Goal: Task Accomplishment & Management: Complete application form

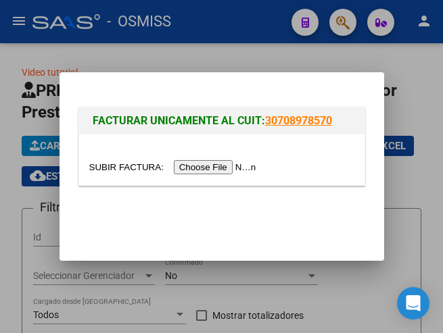
click at [216, 163] on input "file" at bounding box center [174, 167] width 171 height 14
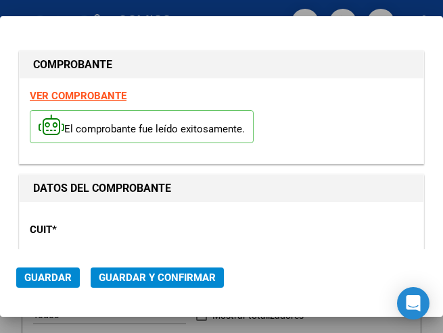
type input "[DATE]"
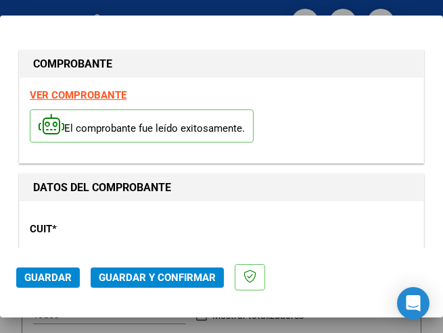
click at [89, 231] on p "CUIT *" at bounding box center [87, 230] width 115 height 16
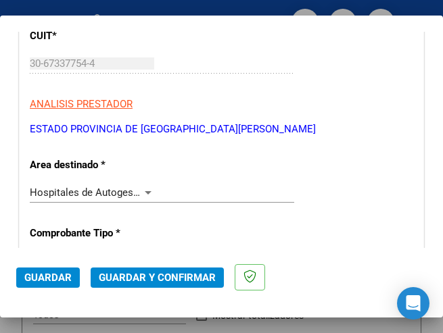
scroll to position [203, 0]
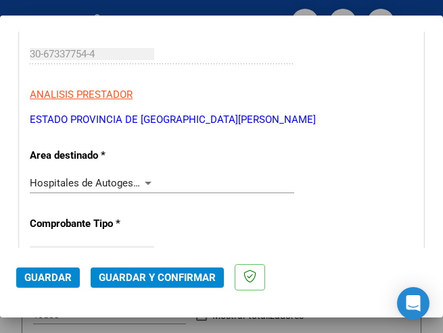
click at [145, 182] on div at bounding box center [148, 183] width 7 height 3
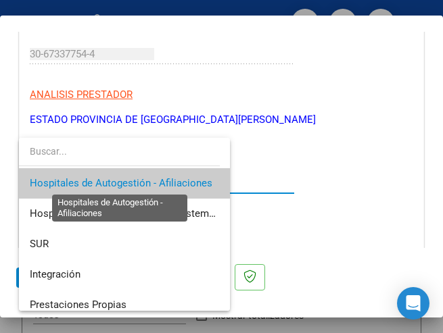
click at [145, 182] on span "Hospitales de Autogestión - Afiliaciones" at bounding box center [121, 183] width 182 height 12
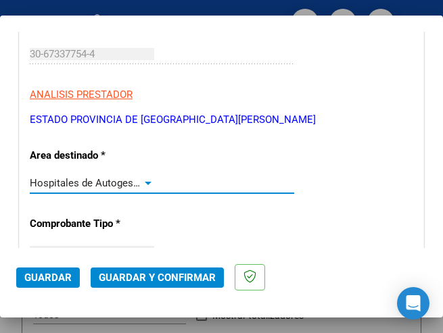
click at [145, 179] on div at bounding box center [148, 183] width 12 height 11
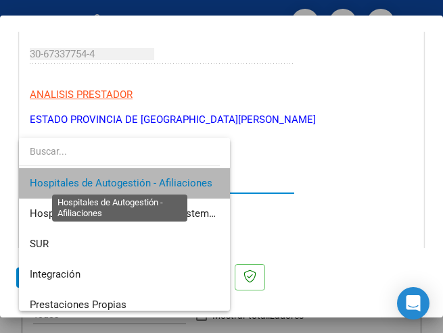
click at [145, 179] on span "Hospitales de Autogestión - Afiliaciones" at bounding box center [121, 183] width 182 height 12
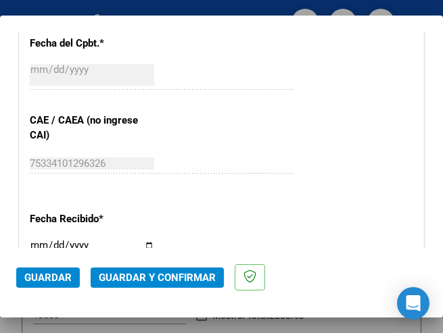
scroll to position [676, 0]
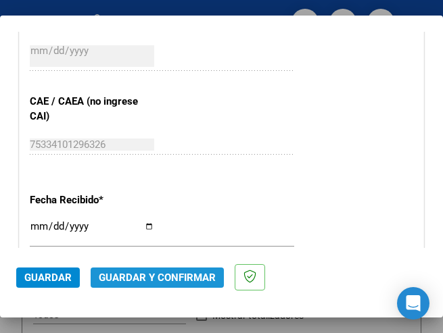
click at [162, 279] on span "Guardar y Confirmar" at bounding box center [157, 278] width 117 height 12
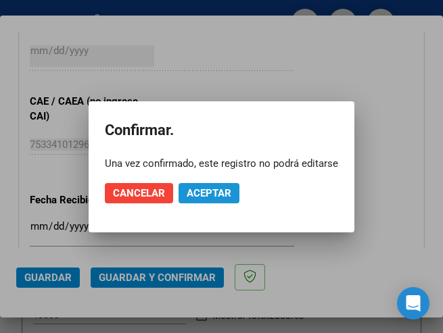
click at [210, 192] on span "Aceptar" at bounding box center [208, 193] width 45 height 12
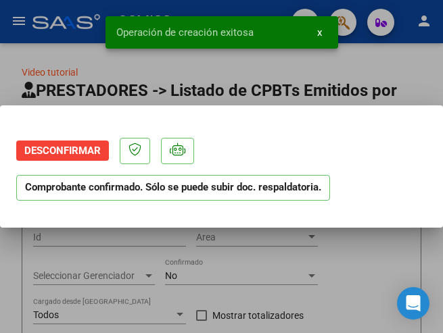
scroll to position [0, 0]
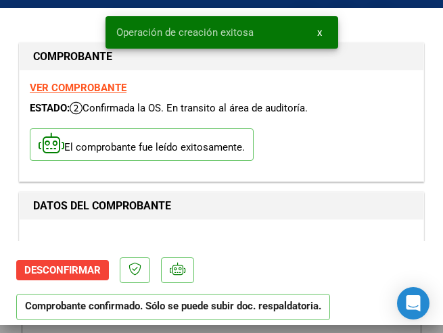
click at [328, 217] on div "DATOS DEL COMPROBANTE" at bounding box center [221, 206] width 403 height 27
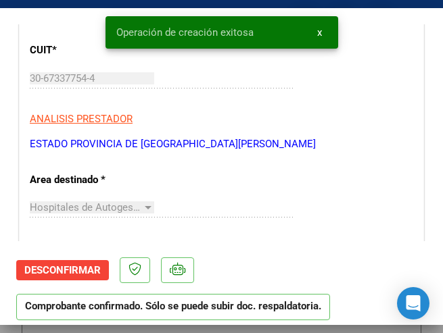
scroll to position [203, 0]
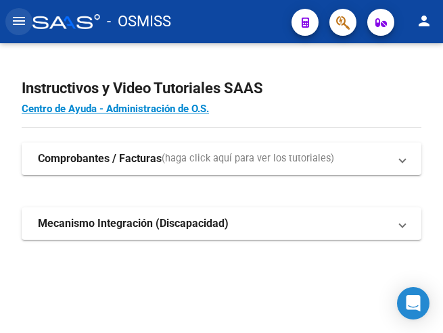
click at [20, 26] on mat-icon "menu" at bounding box center [19, 21] width 16 height 16
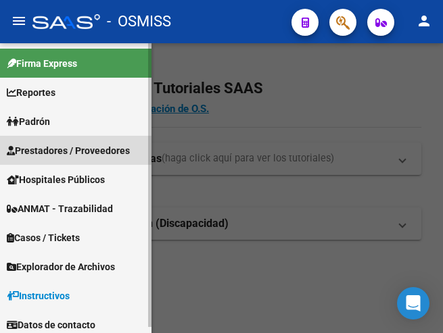
click at [74, 147] on span "Prestadores / Proveedores" at bounding box center [68, 150] width 123 height 15
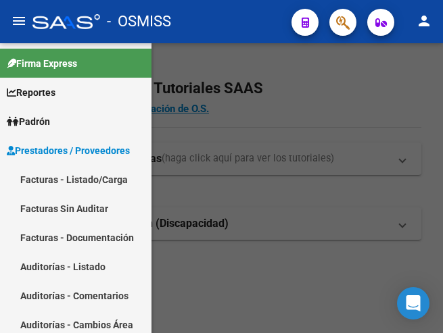
drag, startPoint x: 82, startPoint y: 175, endPoint x: 153, endPoint y: 154, distance: 74.0
click at [82, 176] on link "Facturas - Listado/Carga" at bounding box center [75, 179] width 151 height 29
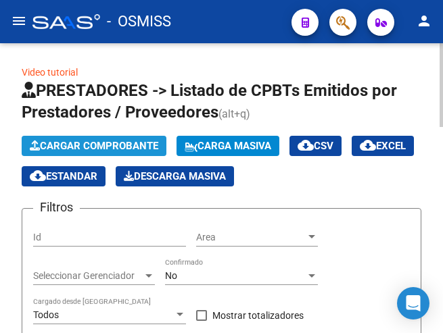
click at [128, 147] on span "Cargar Comprobante" at bounding box center [94, 146] width 128 height 12
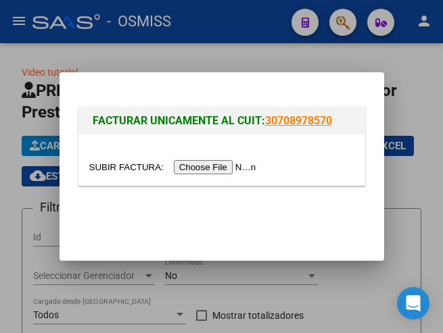
click at [224, 163] on input "file" at bounding box center [174, 167] width 171 height 14
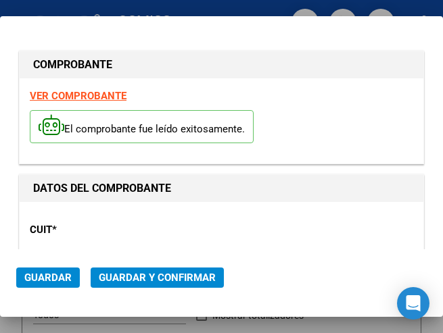
type input "[DATE]"
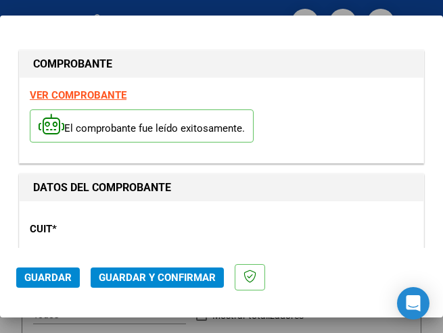
click at [219, 232] on div "CUIT * 30-67337754-4 Ingresar CUIT ANALISIS PRESTADOR ESTADO PROVINCIA DE SAN L…" at bounding box center [221, 270] width 383 height 119
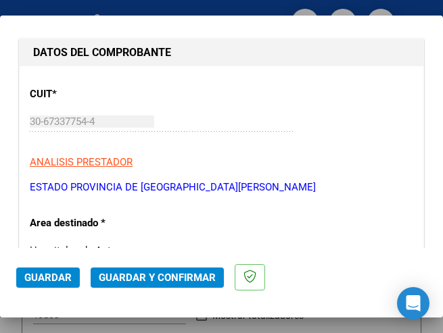
scroll to position [203, 0]
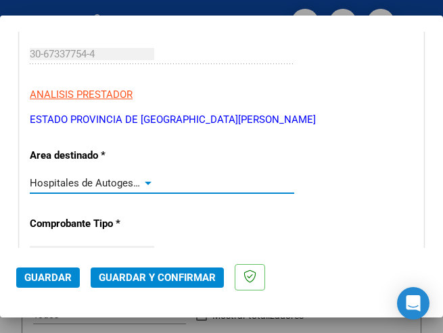
click at [143, 180] on div at bounding box center [148, 183] width 12 height 11
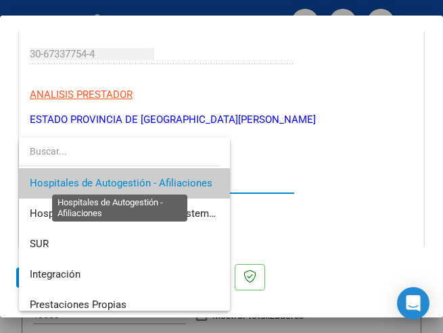
click at [143, 180] on span "Hospitales de Autogestión - Afiliaciones" at bounding box center [121, 183] width 182 height 12
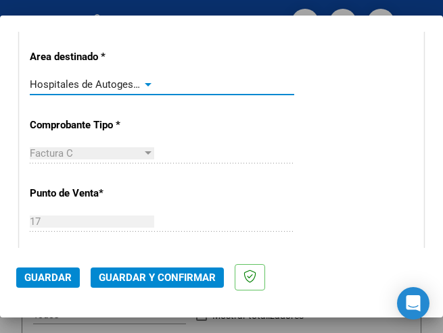
scroll to position [338, 0]
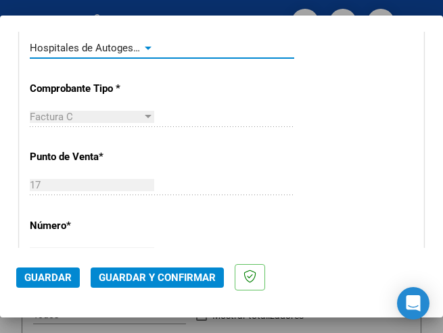
click at [145, 47] on div at bounding box center [148, 48] width 7 height 3
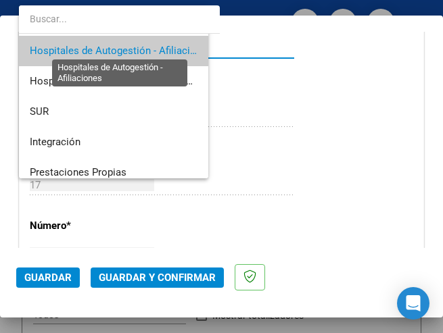
scroll to position [3, 0]
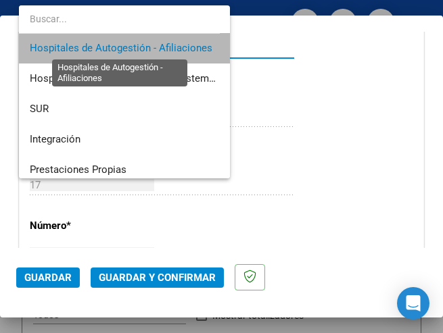
click at [144, 46] on span "Hospitales de Autogestión - Afiliaciones" at bounding box center [121, 48] width 182 height 12
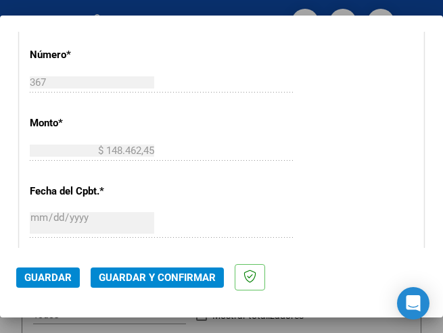
scroll to position [541, 0]
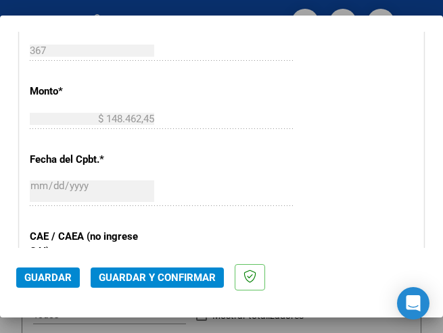
click at [147, 276] on span "Guardar y Confirmar" at bounding box center [157, 278] width 117 height 12
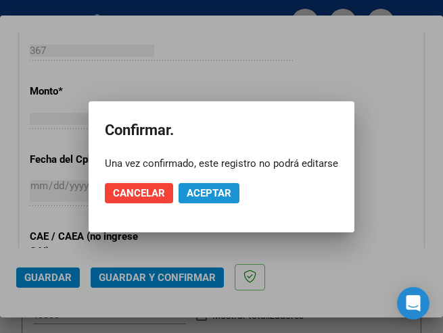
click at [211, 189] on span "Aceptar" at bounding box center [208, 193] width 45 height 12
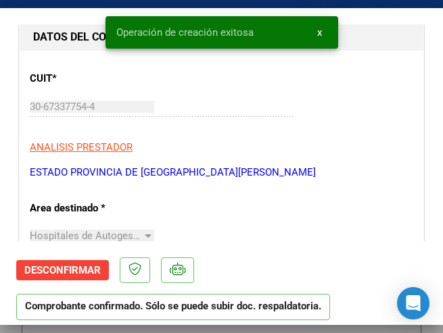
scroll to position [203, 0]
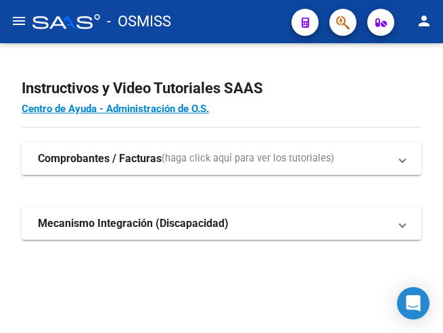
click at [19, 19] on mat-icon "menu" at bounding box center [19, 21] width 16 height 16
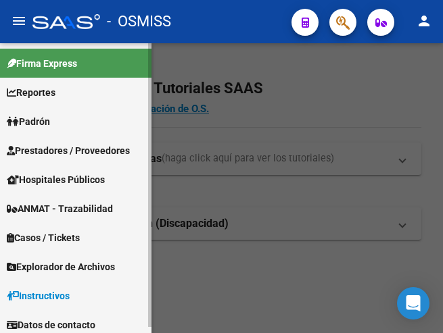
click at [53, 148] on span "Prestadores / Proveedores" at bounding box center [68, 150] width 123 height 15
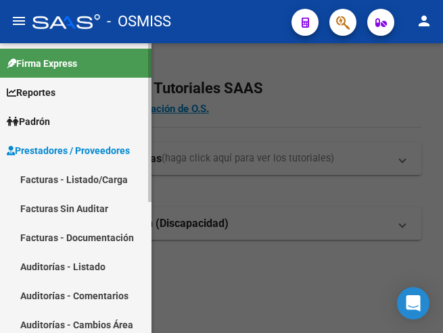
click at [80, 181] on link "Facturas - Listado/Carga" at bounding box center [75, 179] width 151 height 29
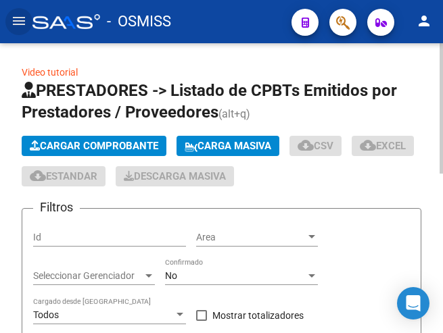
click at [121, 145] on span "Cargar Comprobante" at bounding box center [94, 146] width 128 height 12
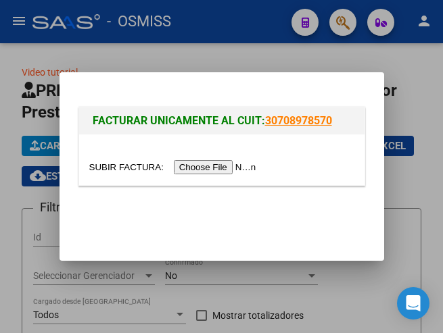
click at [212, 161] on input "file" at bounding box center [174, 167] width 171 height 14
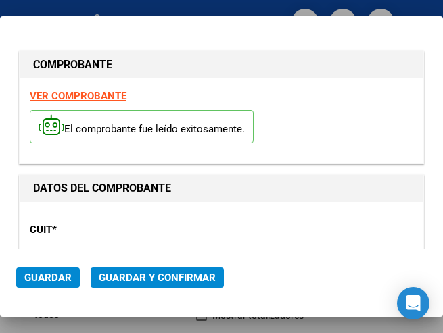
type input "2025-09-10"
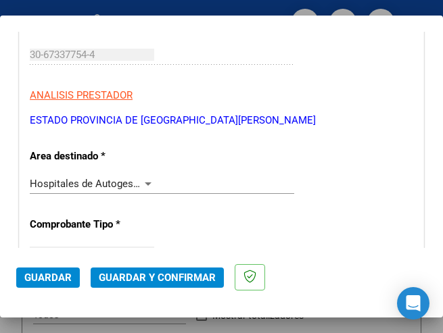
scroll to position [203, 0]
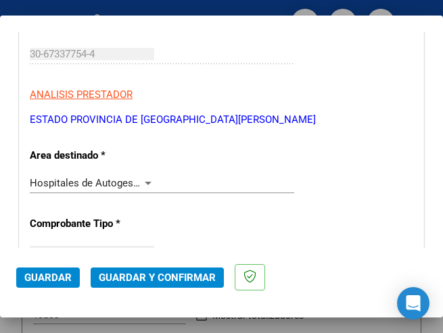
click at [147, 177] on div "Hospitales de Autogestión - Afiliaciones Seleccionar Area" at bounding box center [162, 183] width 264 height 20
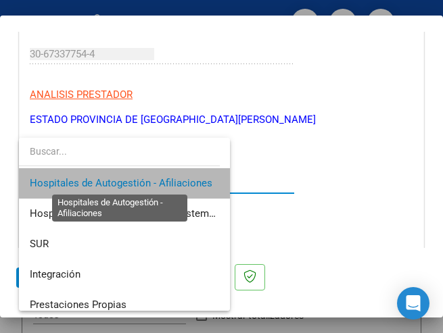
click at [146, 179] on span "Hospitales de Autogestión - Afiliaciones" at bounding box center [121, 183] width 182 height 12
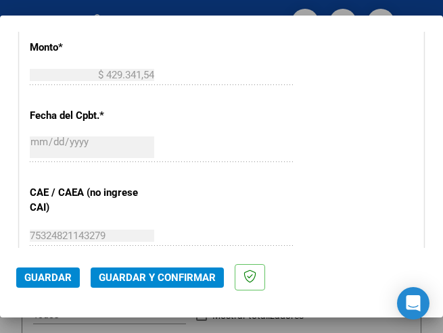
scroll to position [608, 0]
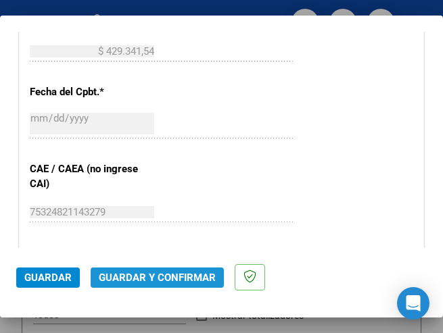
click at [159, 272] on span "Guardar y Confirmar" at bounding box center [157, 278] width 117 height 12
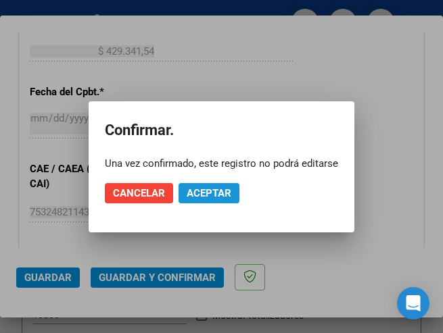
click at [207, 196] on span "Aceptar" at bounding box center [208, 193] width 45 height 12
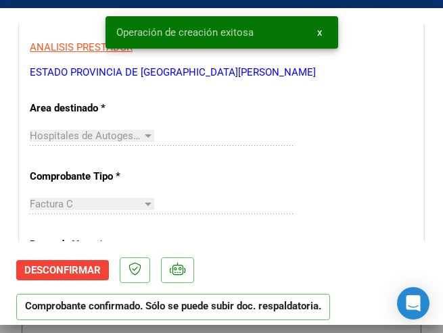
scroll to position [270, 0]
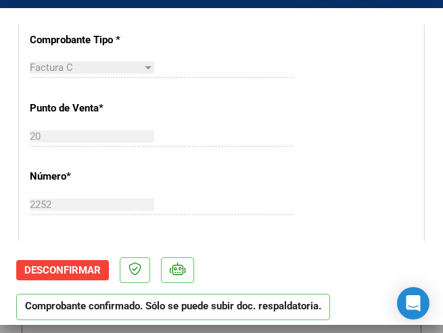
scroll to position [473, 0]
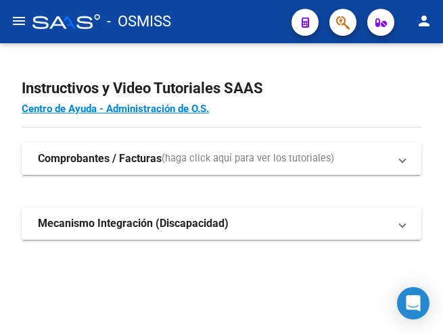
click at [14, 23] on mat-icon "menu" at bounding box center [19, 21] width 16 height 16
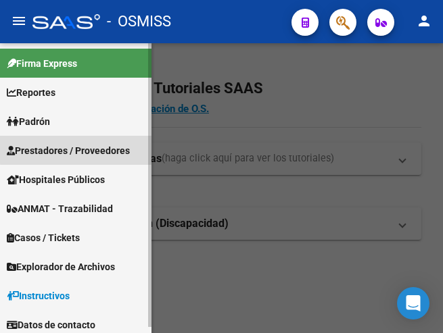
click at [80, 149] on span "Prestadores / Proveedores" at bounding box center [68, 150] width 123 height 15
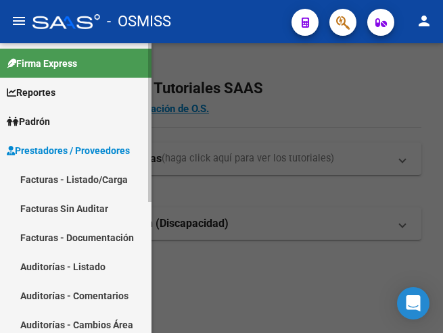
click at [88, 180] on link "Facturas - Listado/Carga" at bounding box center [75, 179] width 151 height 29
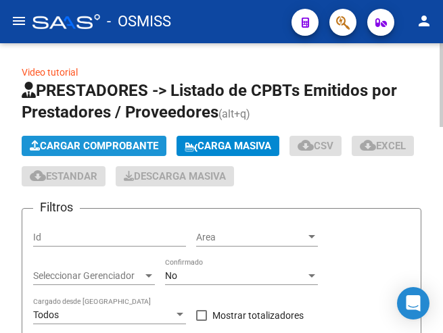
click at [116, 145] on span "Cargar Comprobante" at bounding box center [94, 146] width 128 height 12
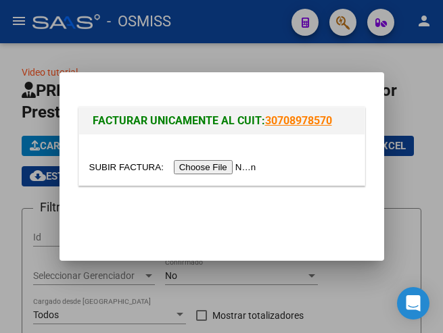
click at [248, 168] on input "file" at bounding box center [174, 167] width 171 height 14
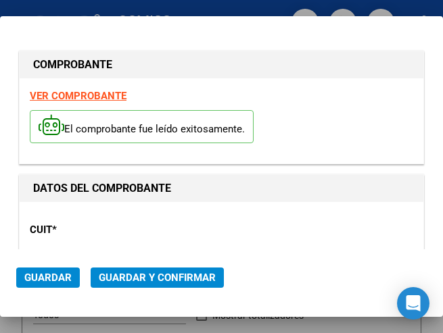
type input "[DATE]"
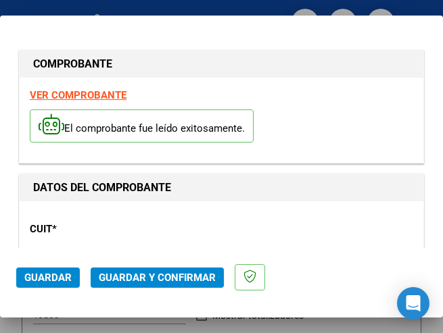
click at [222, 221] on div "CUIT * 30-67337754-4 Ingresar CUIT ANALISIS PRESTADOR ESTADO PROVINCIA DE [GEOG…" at bounding box center [221, 270] width 383 height 119
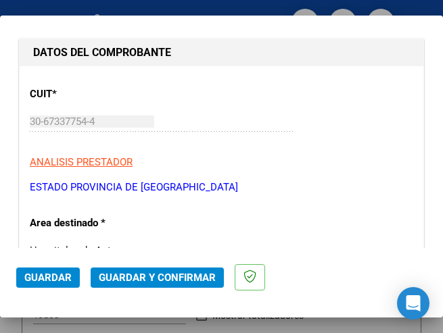
scroll to position [203, 0]
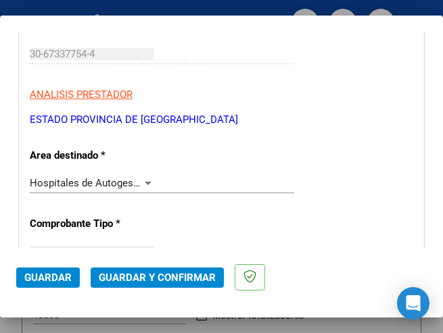
click at [145, 182] on div at bounding box center [148, 183] width 7 height 3
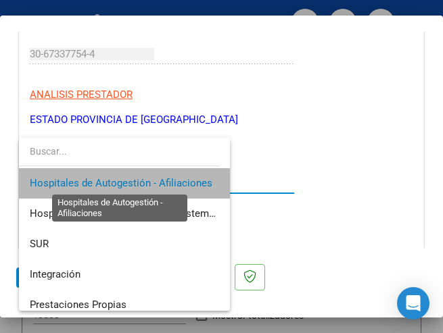
click at [144, 181] on span "Hospitales de Autogestión - Afiliaciones" at bounding box center [121, 183] width 182 height 12
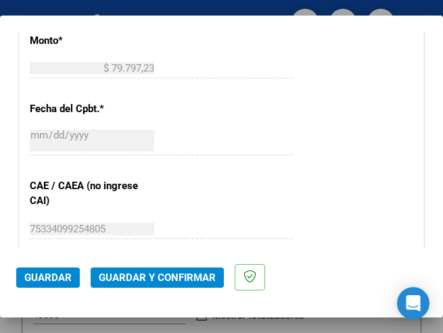
scroll to position [608, 0]
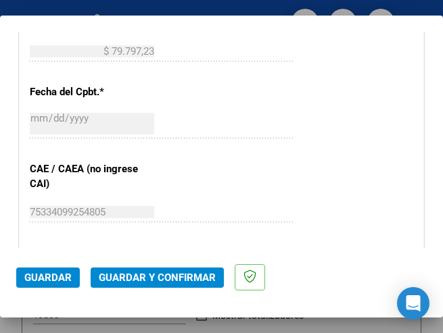
click at [151, 279] on span "Guardar y Confirmar" at bounding box center [157, 278] width 117 height 12
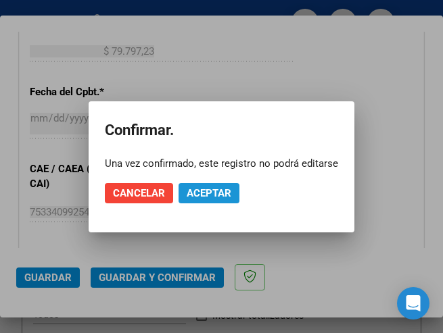
click at [206, 200] on button "Aceptar" at bounding box center [208, 193] width 61 height 20
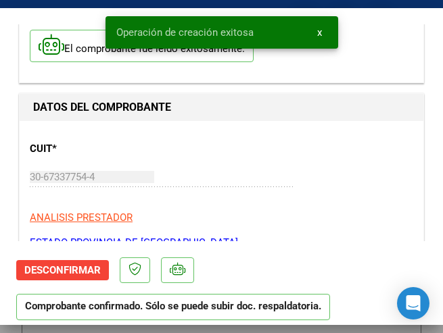
scroll to position [135, 0]
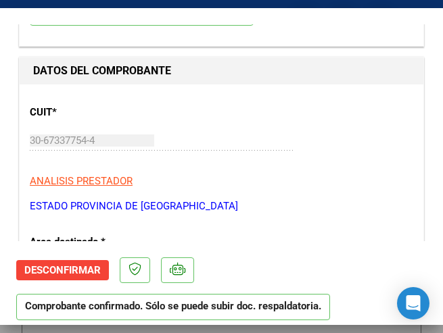
click at [273, 209] on p "ESTADO PROVINCIA DE [GEOGRAPHIC_DATA][PERSON_NAME]" at bounding box center [221, 207] width 383 height 16
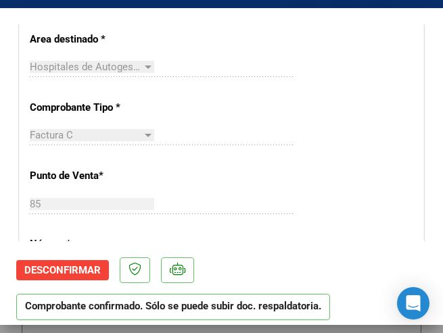
scroll to position [405, 0]
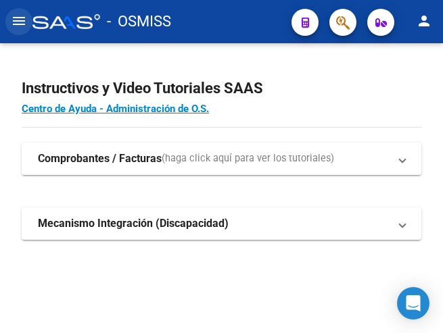
click at [18, 22] on mat-icon "menu" at bounding box center [19, 21] width 16 height 16
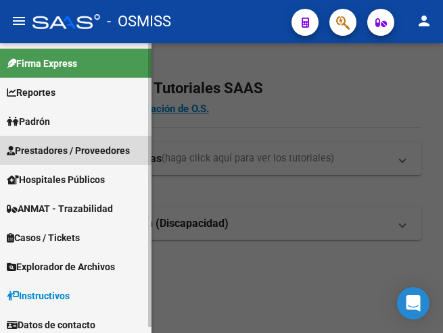
click at [55, 153] on span "Prestadores / Proveedores" at bounding box center [68, 150] width 123 height 15
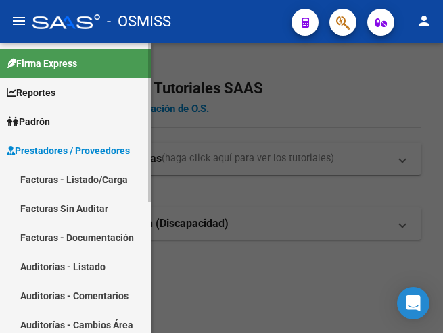
click at [68, 182] on link "Facturas - Listado/Carga" at bounding box center [75, 179] width 151 height 29
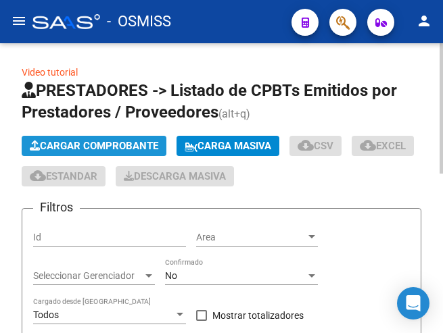
click at [94, 145] on span "Cargar Comprobante" at bounding box center [94, 146] width 128 height 12
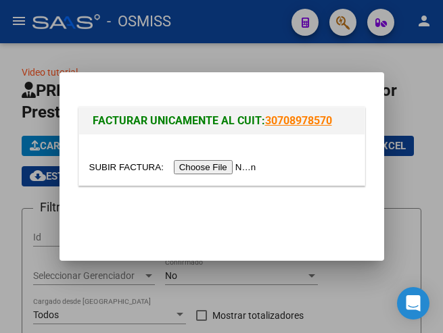
click at [205, 160] on input "file" at bounding box center [174, 167] width 171 height 14
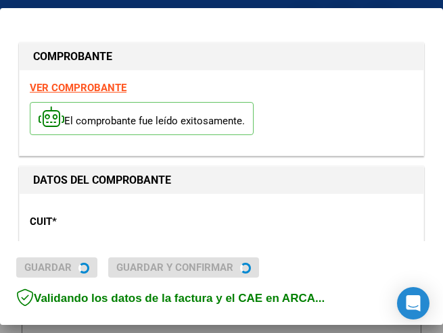
type input "2025-09-12"
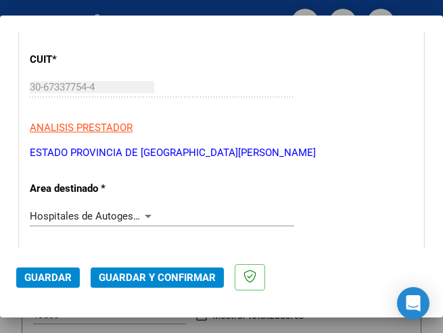
scroll to position [203, 0]
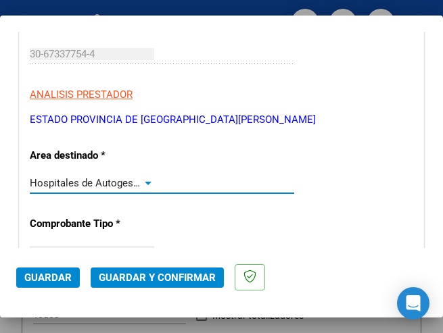
click at [145, 182] on div at bounding box center [148, 183] width 7 height 3
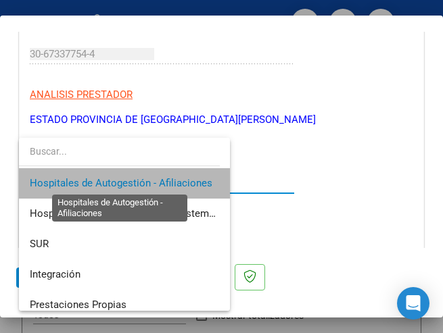
click at [143, 181] on span "Hospitales de Autogestión - Afiliaciones" at bounding box center [121, 183] width 182 height 12
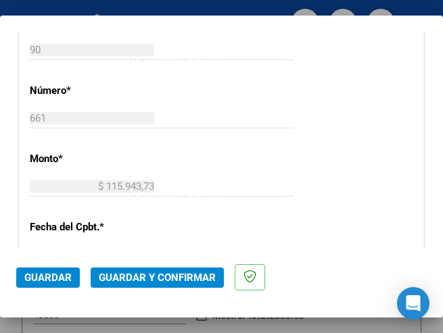
scroll to position [541, 0]
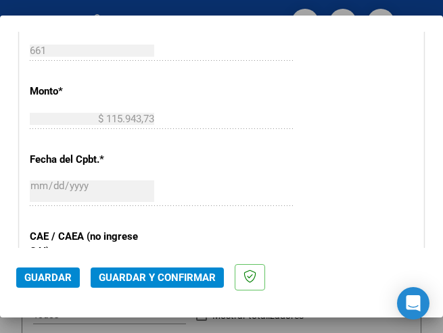
click at [170, 278] on span "Guardar y Confirmar" at bounding box center [157, 278] width 117 height 12
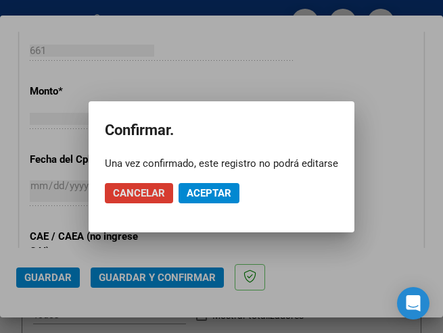
click at [201, 189] on span "Aceptar" at bounding box center [208, 193] width 45 height 12
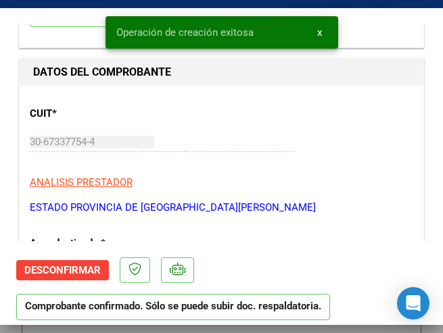
scroll to position [135, 0]
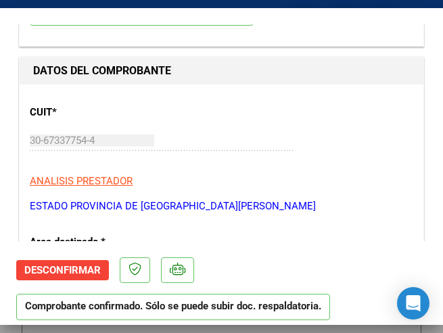
click at [251, 196] on div "CUIT * 30-67337754-4 Ingresar CUIT ANALISIS PRESTADOR ESTADO PROVINCIA DE SAN L…" at bounding box center [221, 154] width 383 height 119
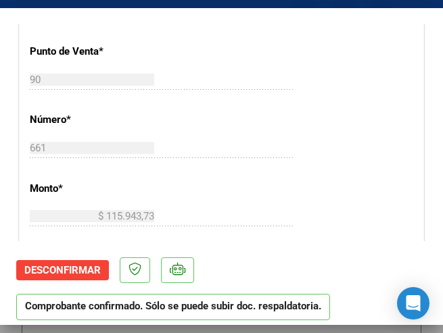
scroll to position [473, 0]
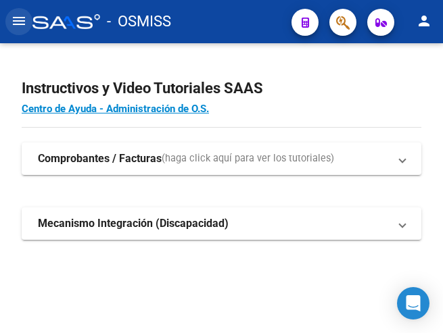
click at [26, 19] on mat-icon "menu" at bounding box center [19, 21] width 16 height 16
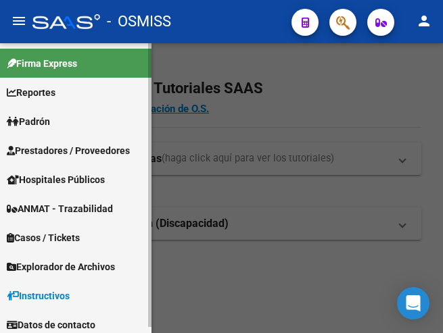
click at [64, 149] on span "Prestadores / Proveedores" at bounding box center [68, 150] width 123 height 15
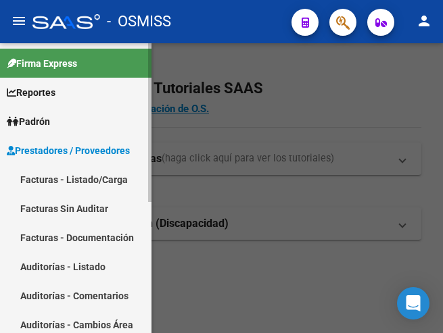
click at [81, 186] on link "Facturas - Listado/Carga" at bounding box center [75, 179] width 151 height 29
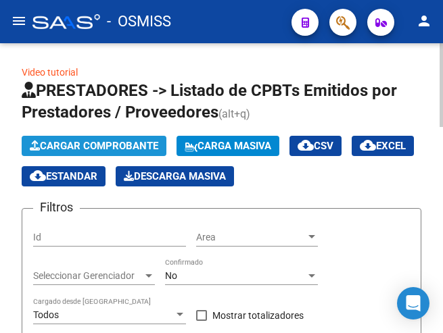
click at [104, 148] on span "Cargar Comprobante" at bounding box center [94, 146] width 128 height 12
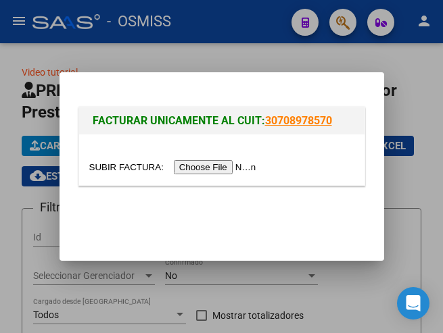
click at [203, 170] on input "file" at bounding box center [174, 167] width 171 height 14
type input "C:\fakepath\FACB2_1_84129.pdf"
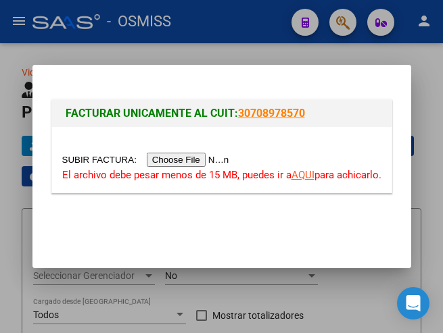
click at [213, 160] on input "file" at bounding box center [147, 160] width 171 height 14
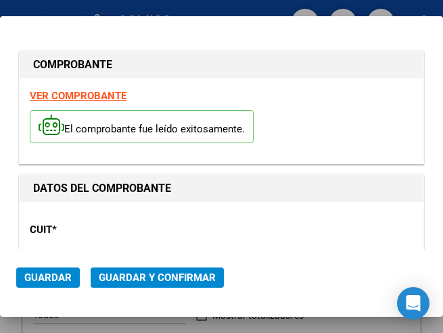
type input "2025-11-10"
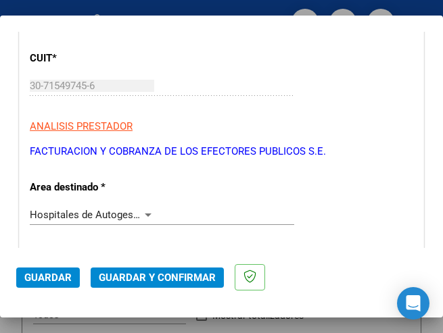
scroll to position [203, 0]
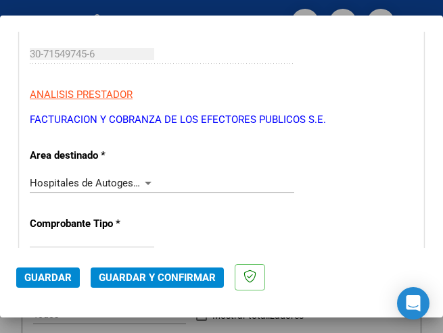
click at [143, 178] on div at bounding box center [148, 183] width 12 height 11
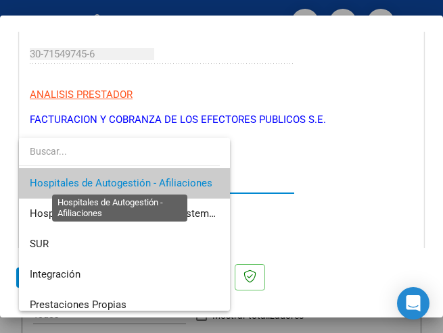
click at [143, 178] on span "Hospitales de Autogestión - Afiliaciones" at bounding box center [121, 183] width 182 height 12
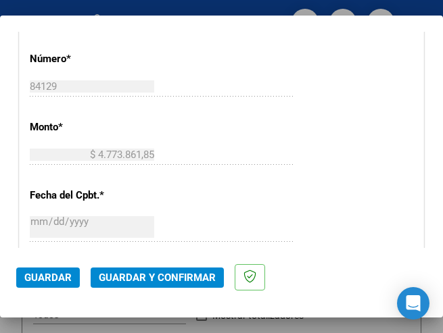
scroll to position [541, 0]
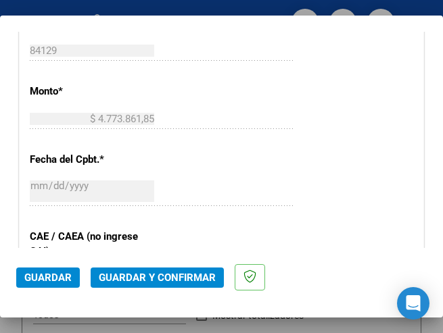
click at [149, 278] on span "Guardar y Confirmar" at bounding box center [157, 278] width 117 height 12
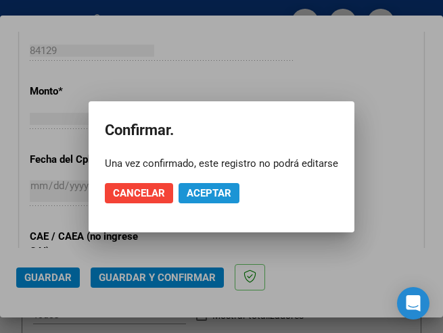
click at [217, 189] on span "Aceptar" at bounding box center [208, 193] width 45 height 12
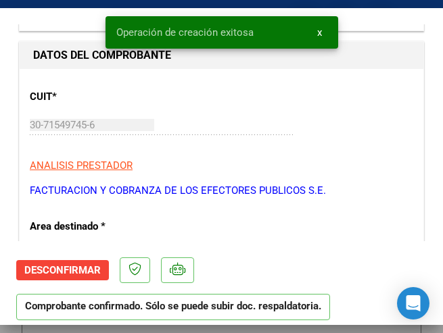
scroll to position [203, 0]
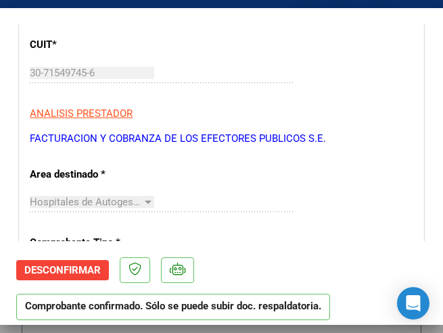
click at [206, 101] on div "CUIT * 30-71549745-6 Ingresar CUIT ANALISIS PRESTADOR FACTURACION Y COBRANZA DE…" at bounding box center [221, 86] width 383 height 119
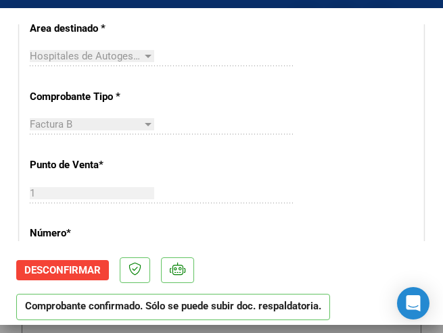
scroll to position [405, 0]
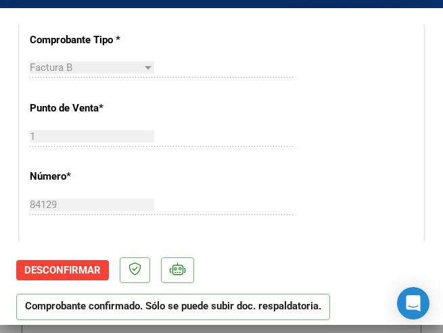
click at [320, 69] on div "CUIT * 30-71549745-6 Ingresar CUIT ANALISIS PRESTADOR FACTURACION Y COBRANZA DE…" at bounding box center [221, 300] width 403 height 973
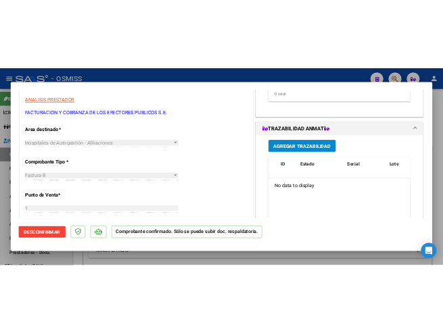
scroll to position [0, 0]
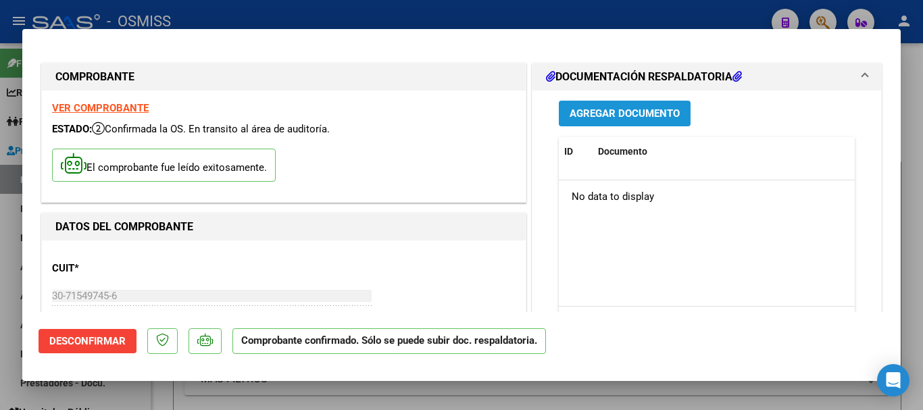
click at [442, 118] on span "Agregar Documento" at bounding box center [625, 114] width 110 height 12
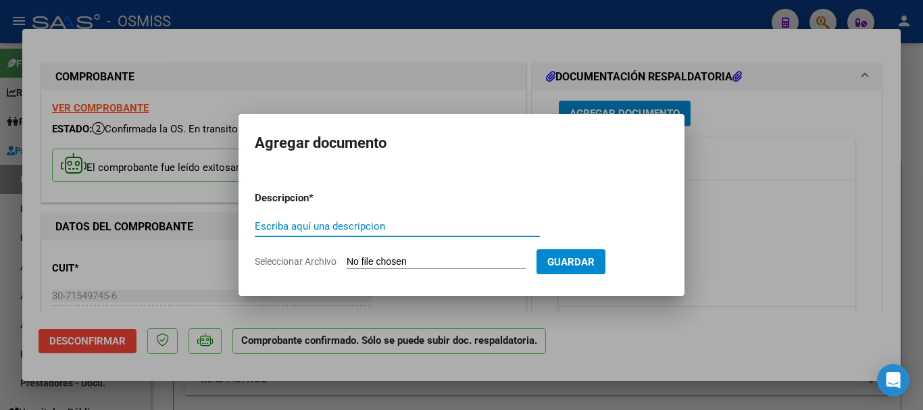
click at [325, 220] on input "Escriba aquí una descripcion" at bounding box center [397, 226] width 285 height 12
type input "dos respaldatoria"
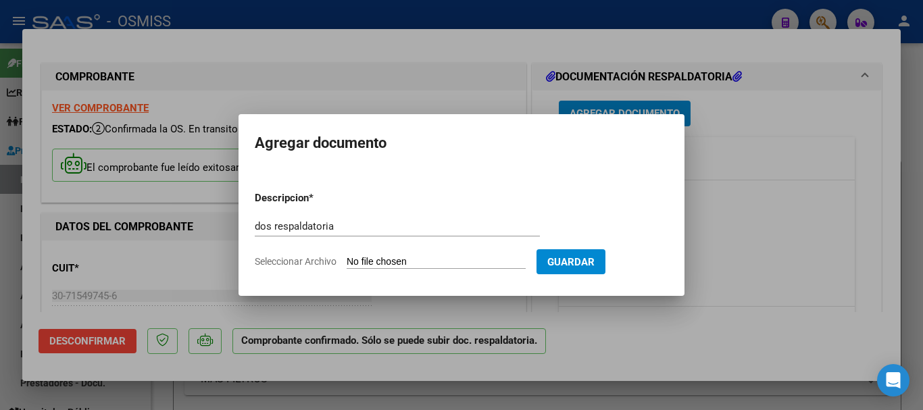
click at [442, 265] on input "Seleccionar Archivo" at bounding box center [436, 262] width 179 height 13
type input "C:\fakepath\2_pdfsam_FACB2_1_84129.pdf"
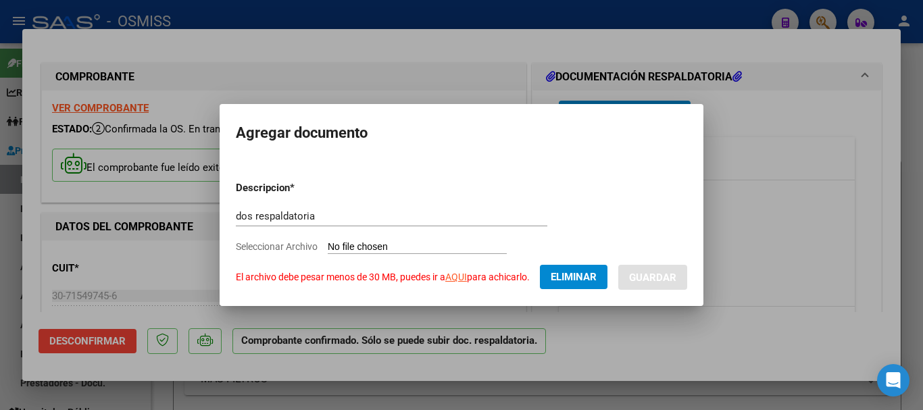
click at [442, 275] on span "Eliminar" at bounding box center [574, 277] width 46 height 12
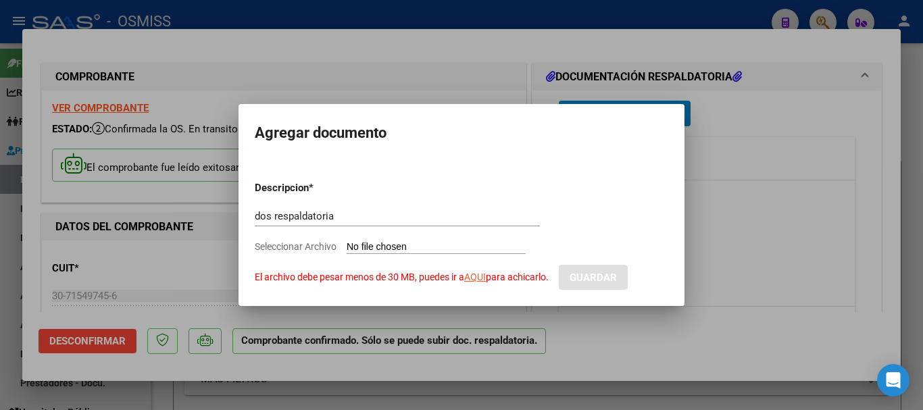
click at [442, 75] on div at bounding box center [461, 205] width 923 height 410
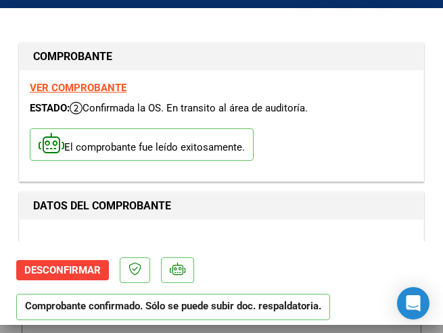
click at [289, 152] on div "El comprobante fue leído exitosamente." at bounding box center [221, 147] width 383 height 50
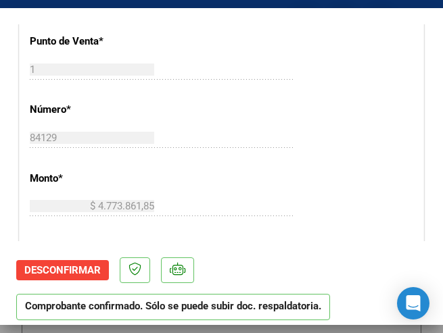
scroll to position [473, 0]
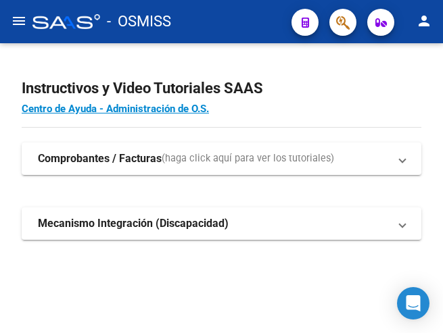
click at [24, 17] on mat-icon "menu" at bounding box center [19, 21] width 16 height 16
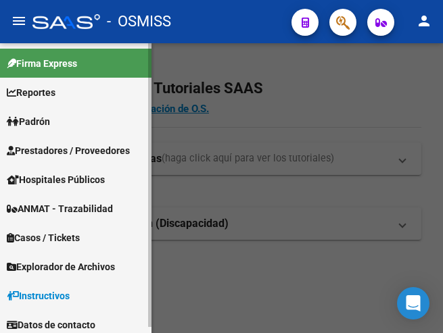
click at [86, 147] on span "Prestadores / Proveedores" at bounding box center [68, 150] width 123 height 15
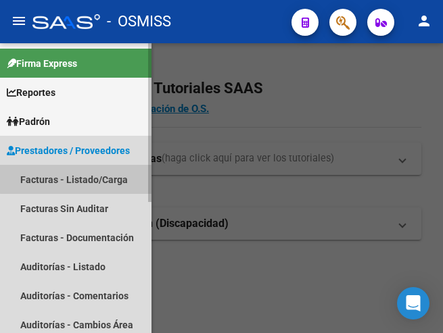
drag, startPoint x: 82, startPoint y: 179, endPoint x: 143, endPoint y: 176, distance: 61.6
click at [83, 178] on link "Facturas - Listado/Carga" at bounding box center [75, 179] width 151 height 29
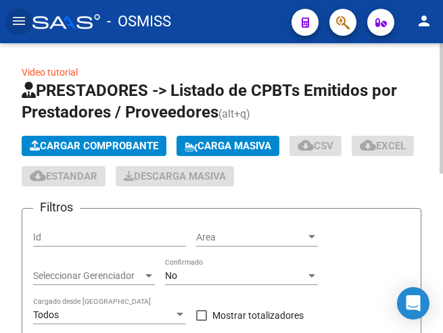
click at [128, 142] on span "Cargar Comprobante" at bounding box center [94, 146] width 128 height 12
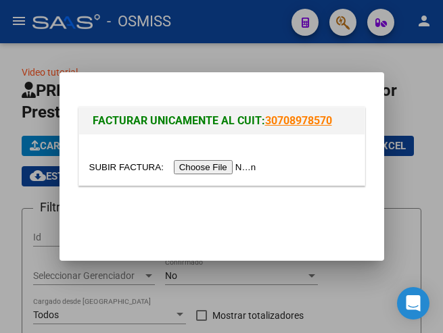
click at [202, 166] on input "file" at bounding box center [174, 167] width 171 height 14
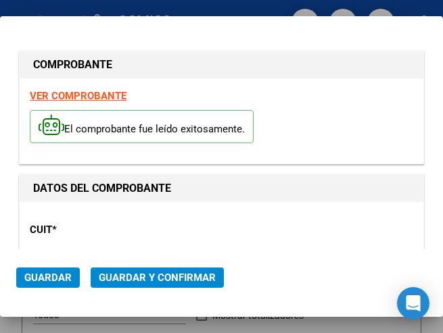
type input "2025-10-11"
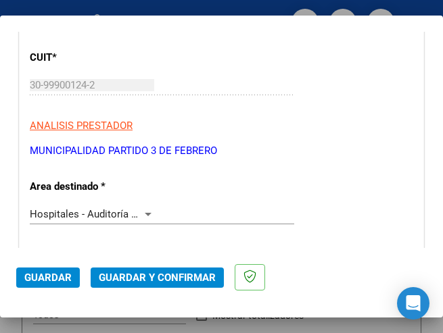
scroll to position [203, 0]
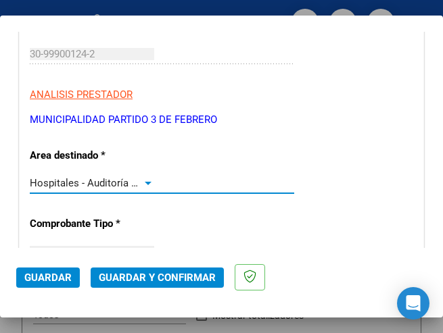
click at [145, 178] on div at bounding box center [148, 183] width 12 height 11
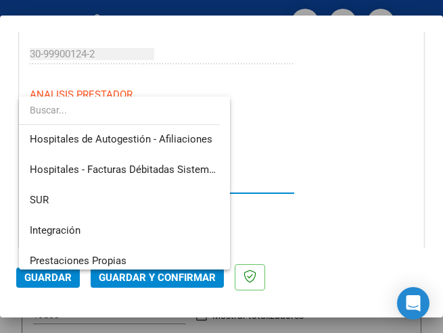
scroll to position [0, 0]
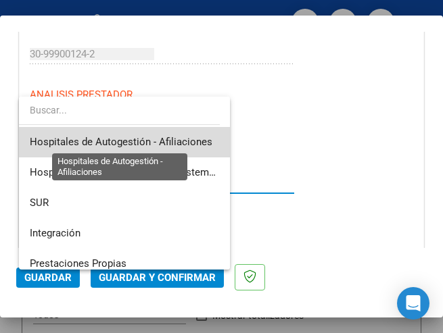
click at [166, 138] on span "Hospitales de Autogestión - Afiliaciones" at bounding box center [121, 142] width 182 height 12
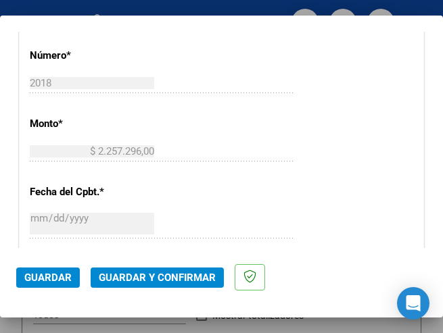
scroll to position [541, 0]
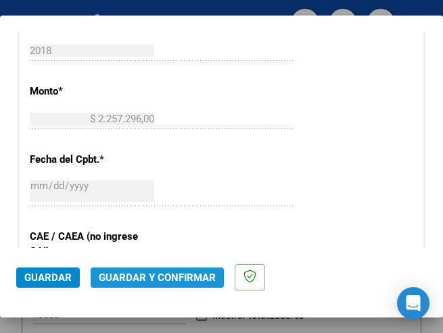
click at [158, 276] on span "Guardar y Confirmar" at bounding box center [157, 278] width 117 height 12
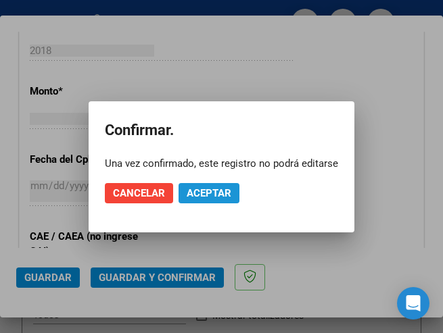
click at [207, 195] on span "Aceptar" at bounding box center [208, 193] width 45 height 12
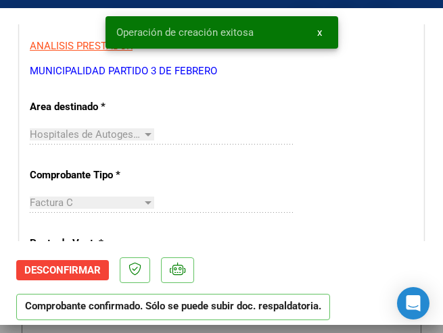
scroll to position [203, 0]
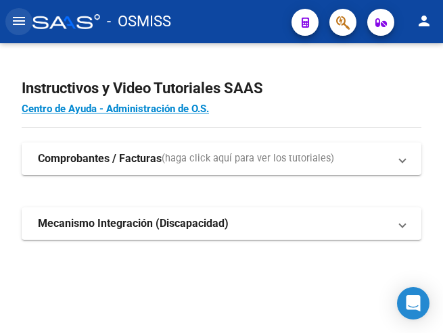
click at [11, 21] on mat-icon "menu" at bounding box center [19, 21] width 16 height 16
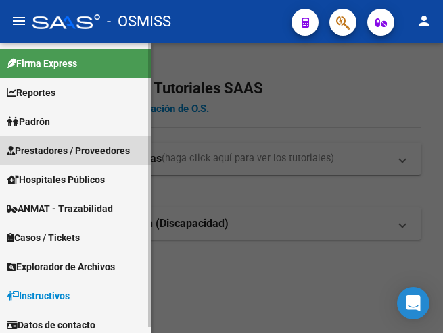
click at [68, 148] on span "Prestadores / Proveedores" at bounding box center [68, 150] width 123 height 15
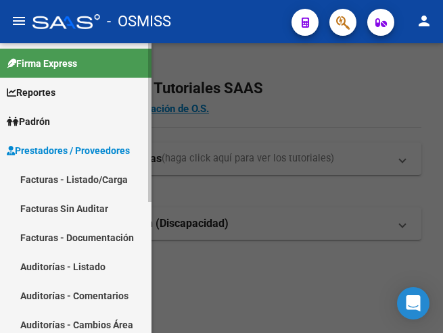
drag, startPoint x: 69, startPoint y: 178, endPoint x: 176, endPoint y: 152, distance: 109.8
click at [71, 178] on link "Facturas - Listado/Carga" at bounding box center [75, 179] width 151 height 29
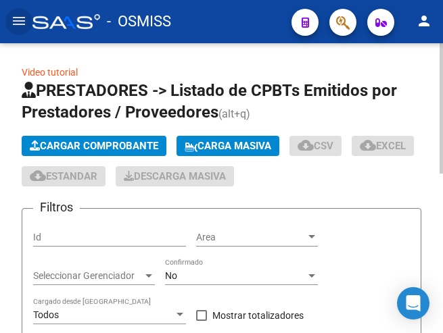
click at [123, 143] on span "Cargar Comprobante" at bounding box center [94, 146] width 128 height 12
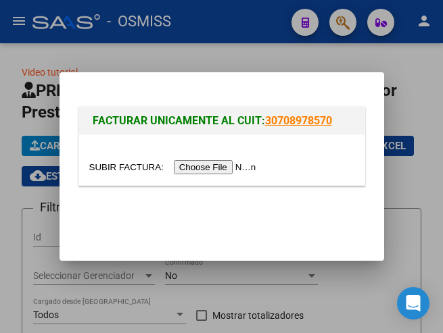
click at [236, 170] on input "file" at bounding box center [174, 167] width 171 height 14
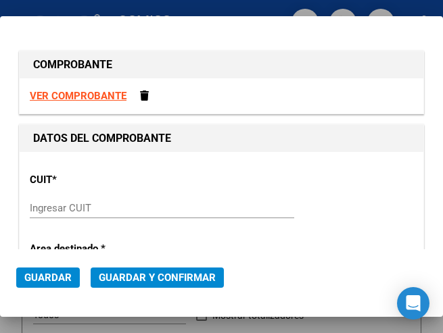
click at [89, 208] on input "Ingresar CUIT" at bounding box center [92, 208] width 124 height 12
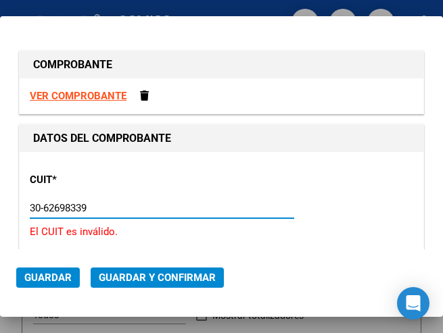
type input "30-62698339-8"
type input "184"
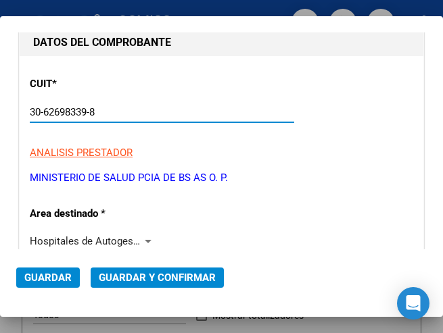
scroll to position [135, 0]
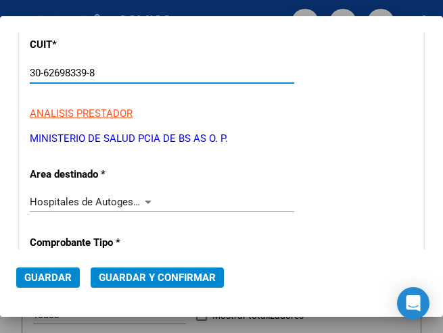
type input "30-62698339-8"
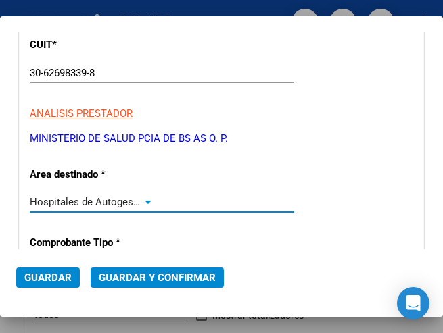
click at [145, 201] on div at bounding box center [148, 202] width 7 height 3
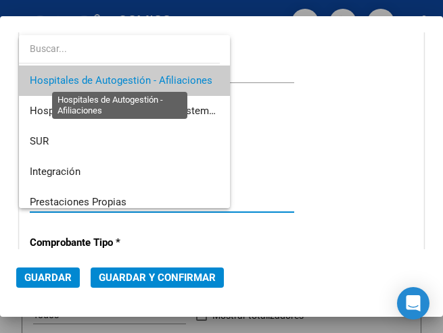
click at [164, 80] on span "Hospitales de Autogestión - Afiliaciones" at bounding box center [121, 80] width 182 height 12
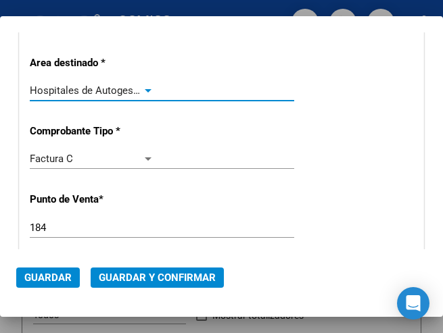
scroll to position [270, 0]
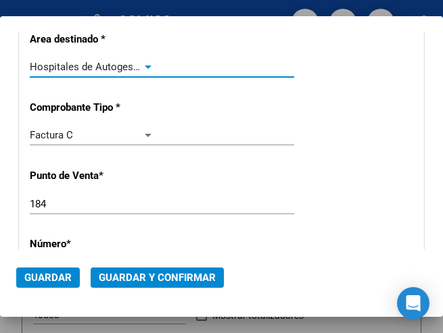
click at [42, 200] on input "184" at bounding box center [92, 204] width 124 height 12
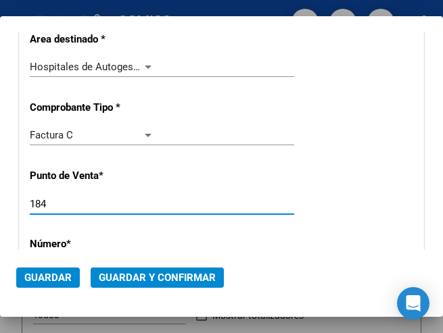
click at [40, 200] on input "184" at bounding box center [92, 204] width 124 height 12
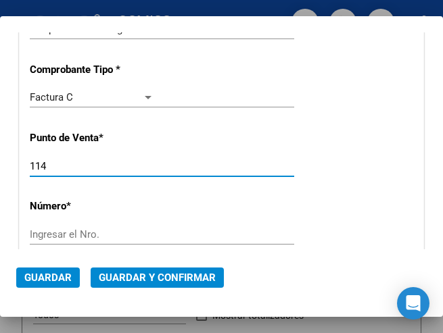
scroll to position [338, 0]
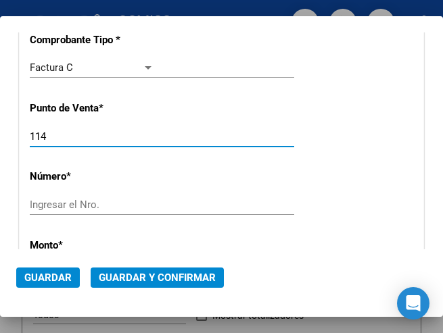
type input "114"
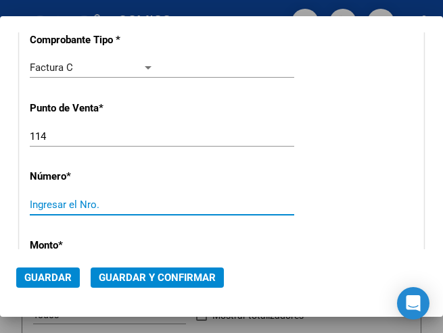
click at [84, 201] on input "Ingresar el Nro." at bounding box center [92, 205] width 124 height 12
type input "7215"
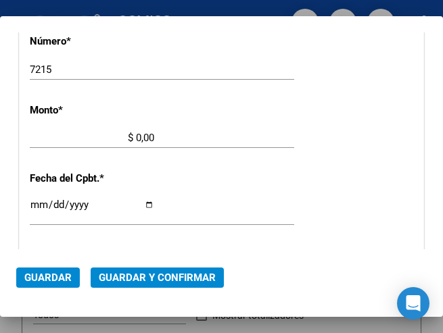
scroll to position [464, 0]
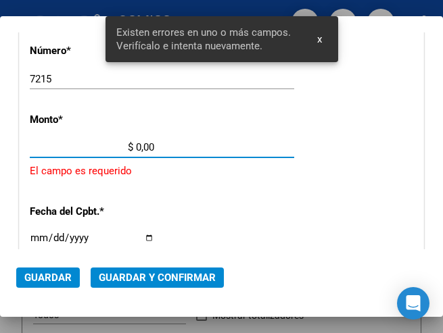
click at [136, 147] on input "$ 0,00" at bounding box center [92, 147] width 124 height 12
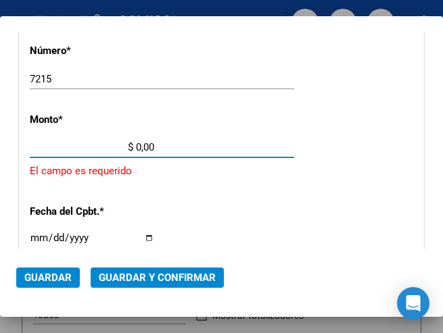
click at [136, 147] on input "$ 0,00" at bounding box center [92, 147] width 124 height 12
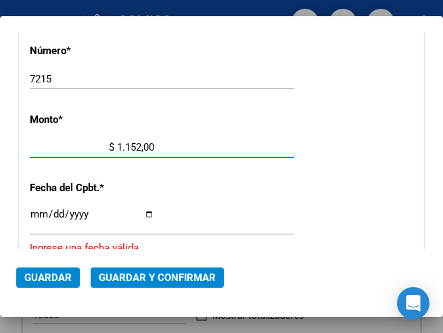
type input "$ 11.526,00"
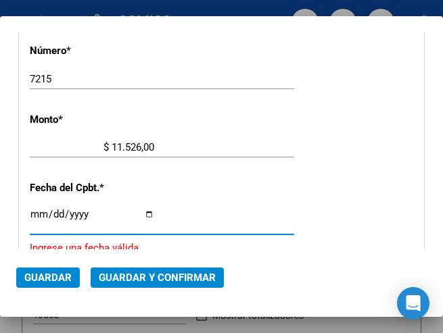
click at [35, 212] on input "Ingresar la fecha" at bounding box center [92, 220] width 124 height 22
type input "2025-07-16"
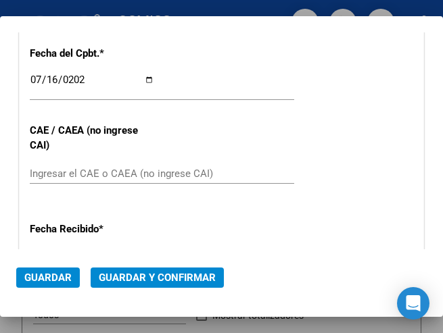
scroll to position [599, 0]
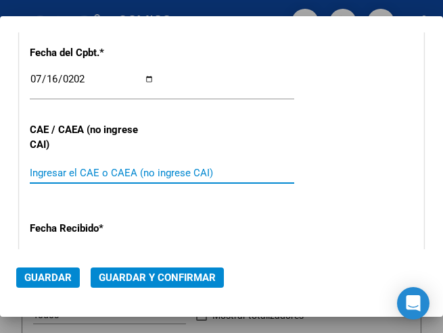
click at [53, 170] on input "Ingresar el CAE o CAEA (no ingrese CAI)" at bounding box center [92, 173] width 124 height 12
click at [51, 170] on input "Ingresar el CAE o CAEA (no ingrese CAI)" at bounding box center [92, 173] width 124 height 12
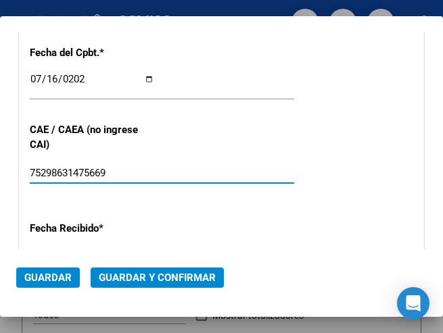
type input "75298631475669"
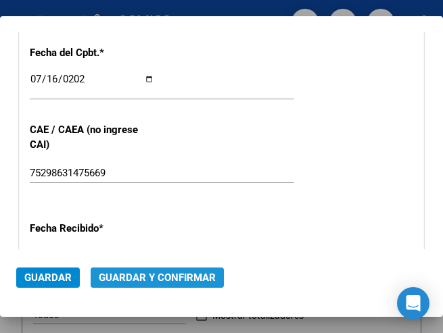
click at [159, 277] on span "Guardar y Confirmar" at bounding box center [157, 278] width 117 height 12
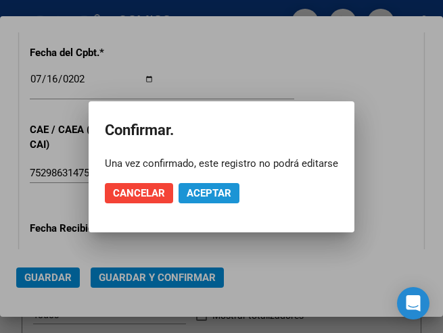
click at [211, 188] on span "Aceptar" at bounding box center [208, 193] width 45 height 12
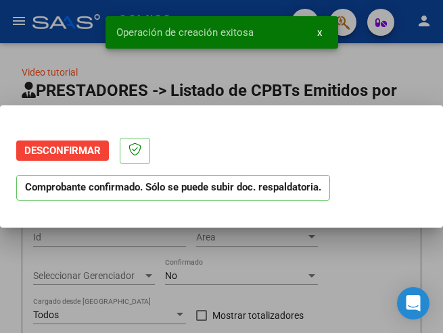
scroll to position [0, 0]
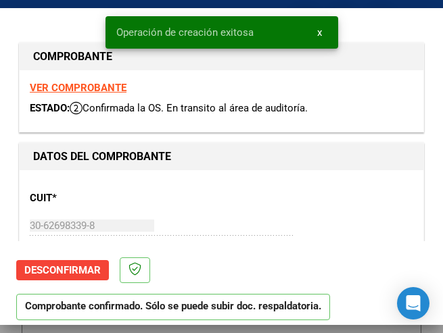
type input "2025-09-14"
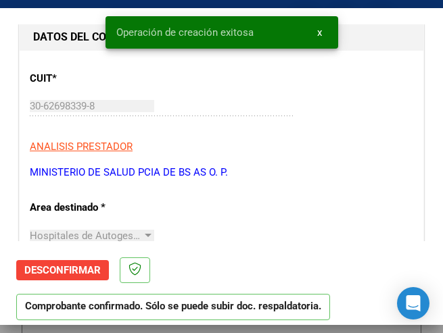
scroll to position [135, 0]
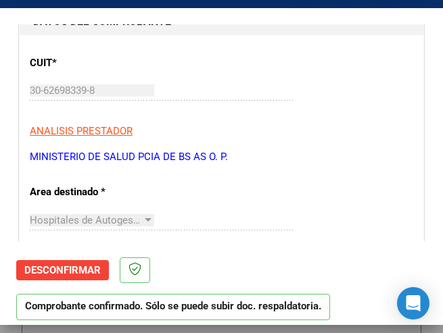
click at [355, 116] on div "CUIT * 30-62698339-8 Ingresar CUIT ANALISIS PRESTADOR MINISTERIO DE SALUD PCIA …" at bounding box center [221, 104] width 383 height 119
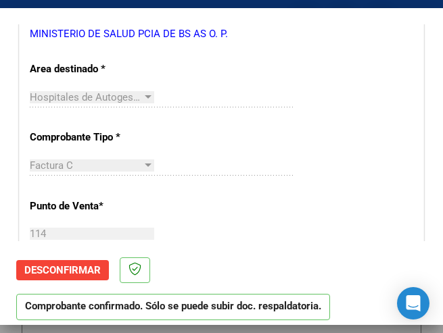
scroll to position [405, 0]
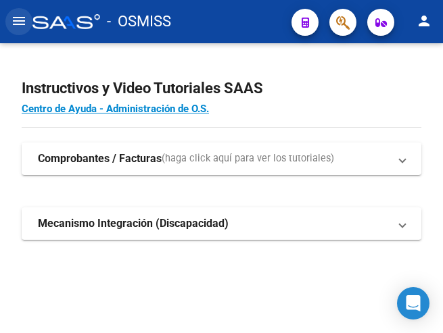
click at [12, 18] on mat-icon "menu" at bounding box center [19, 21] width 16 height 16
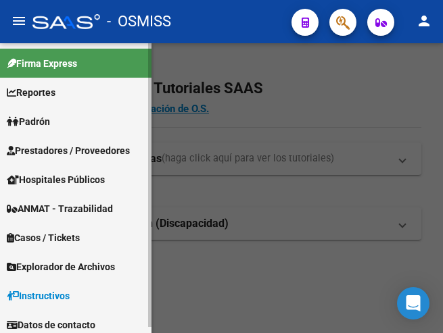
click at [80, 148] on span "Prestadores / Proveedores" at bounding box center [68, 150] width 123 height 15
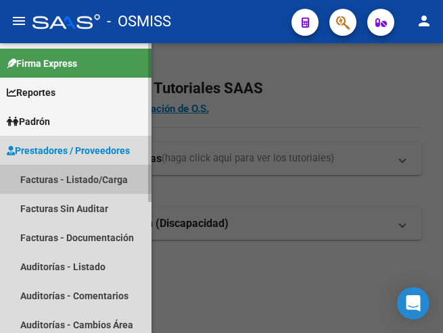
click at [64, 182] on link "Facturas - Listado/Carga" at bounding box center [75, 179] width 151 height 29
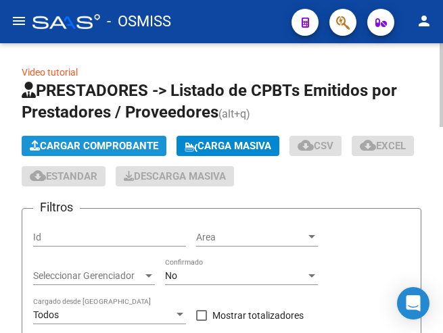
click at [139, 139] on button "Cargar Comprobante" at bounding box center [94, 146] width 145 height 20
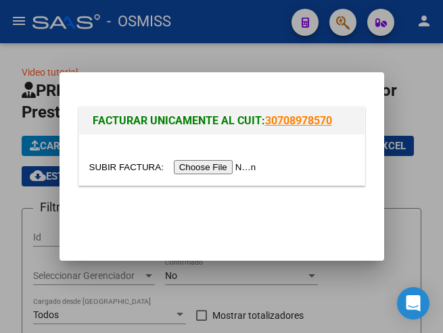
click at [190, 164] on input "file" at bounding box center [174, 167] width 171 height 14
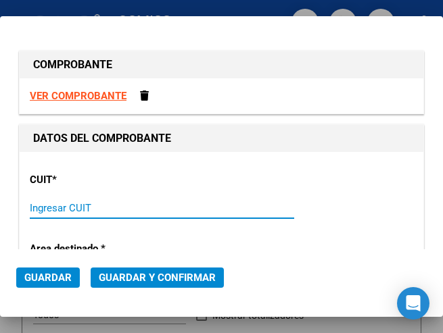
click at [101, 205] on input "Ingresar CUIT" at bounding box center [92, 208] width 124 height 12
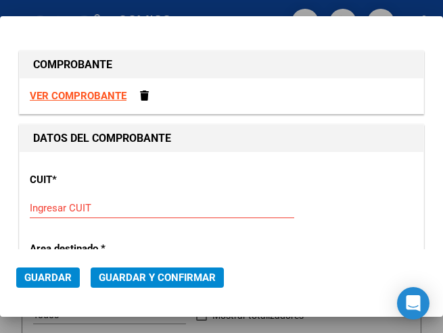
click at [76, 200] on div "Ingresar CUIT" at bounding box center [162, 208] width 264 height 20
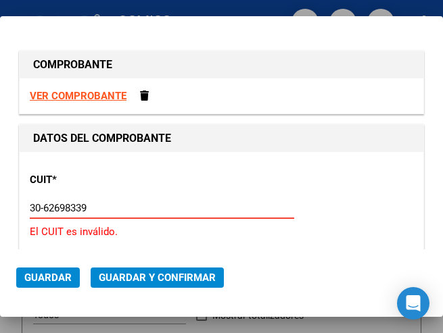
type input "30-62698339-8"
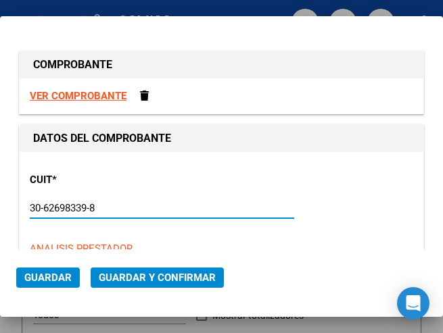
type input "114"
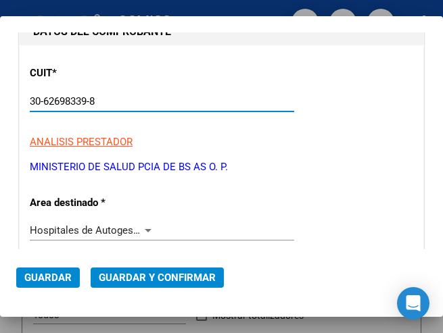
scroll to position [135, 0]
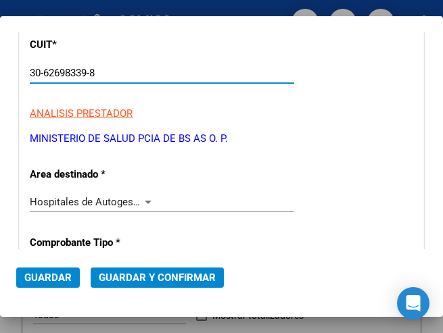
type input "30-62698339-8"
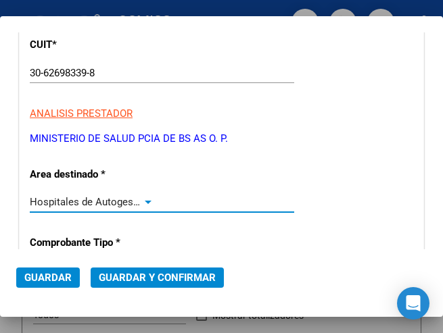
click at [145, 201] on div at bounding box center [148, 202] width 7 height 3
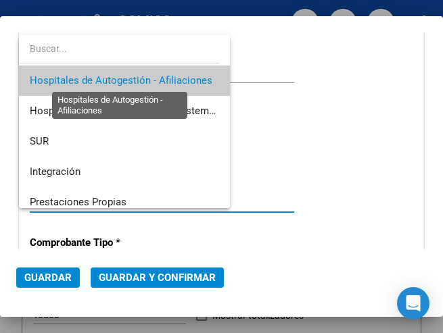
click at [151, 74] on span "Hospitales de Autogestión - Afiliaciones" at bounding box center [121, 80] width 182 height 12
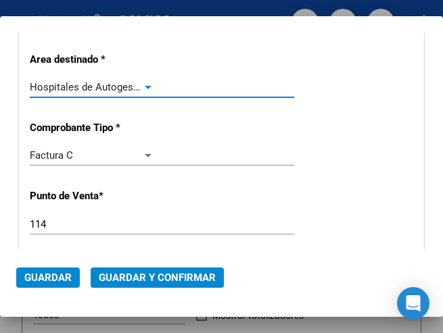
scroll to position [270, 0]
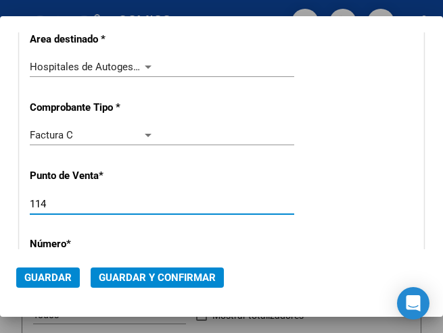
click at [69, 203] on input "114" at bounding box center [92, 204] width 124 height 12
type input "106"
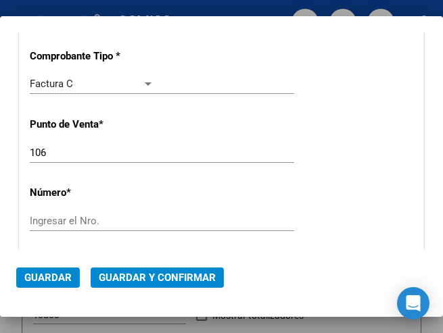
scroll to position [338, 0]
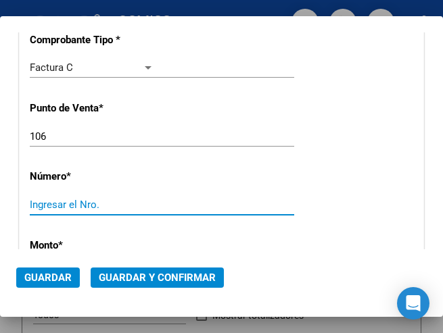
click at [76, 201] on input "Ingresar el Nro." at bounding box center [92, 205] width 124 height 12
type input "7011"
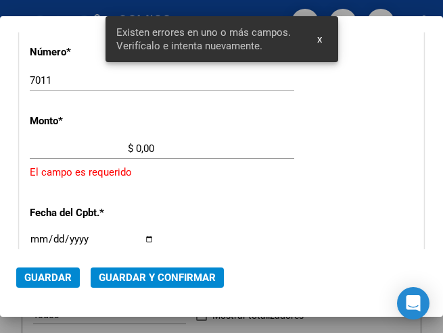
scroll to position [464, 0]
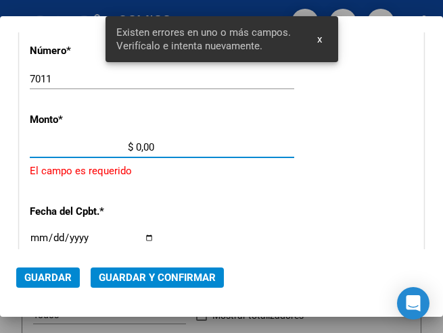
click at [135, 148] on input "$ 0,00" at bounding box center [92, 147] width 124 height 12
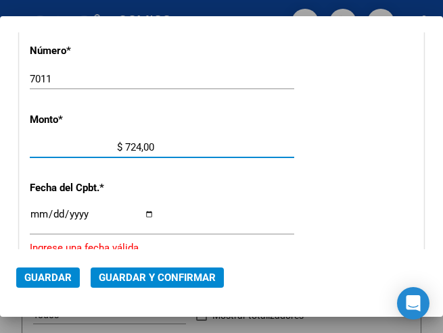
type input "$ 7.244,00"
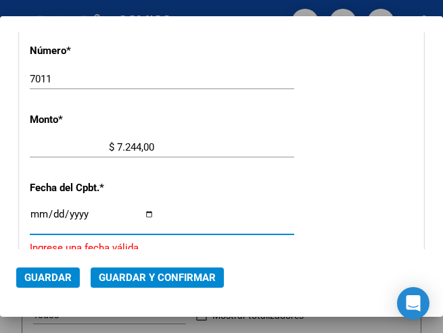
click at [36, 212] on input "Ingresar la fecha" at bounding box center [92, 220] width 124 height 22
type input "[DATE]"
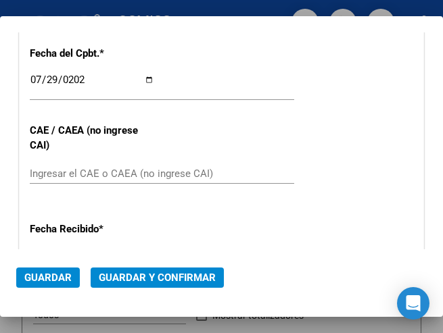
scroll to position [599, 0]
click at [76, 168] on input "Ingresar el CAE o CAEA (no ingrese CAI)" at bounding box center [92, 173] width 124 height 12
click at [45, 175] on input "Ingresar el CAE o CAEA (no ingrese CAI)" at bounding box center [92, 173] width 124 height 12
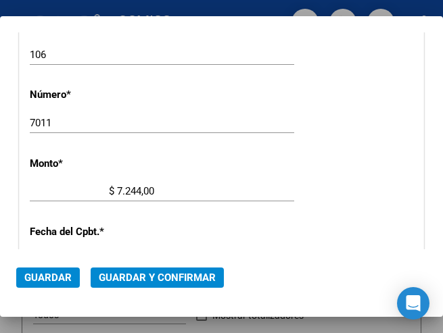
scroll to position [396, 0]
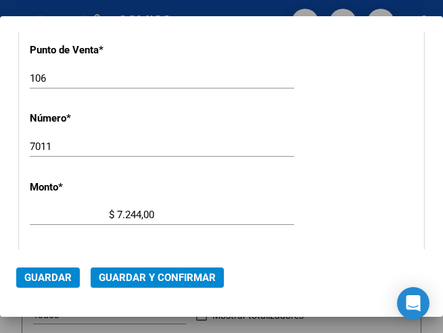
type input "75308158896687"
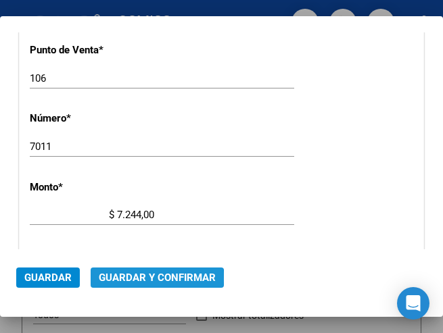
click at [149, 279] on span "Guardar y Confirmar" at bounding box center [157, 278] width 117 height 12
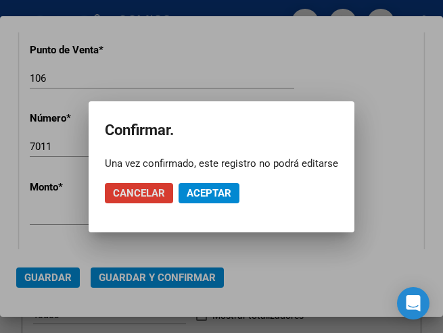
click at [213, 195] on span "Aceptar" at bounding box center [208, 193] width 45 height 12
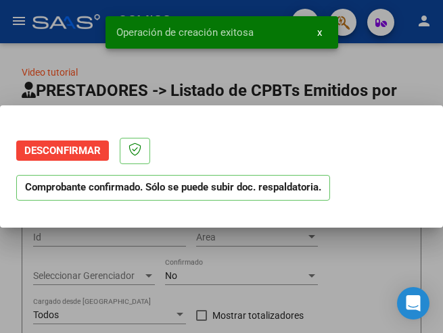
scroll to position [0, 0]
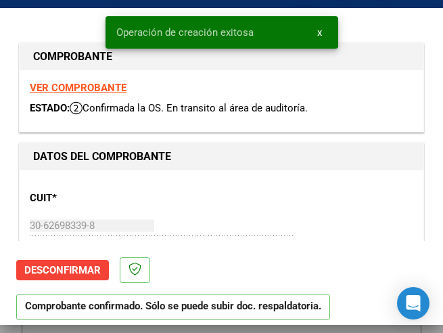
type input "2025-09-27"
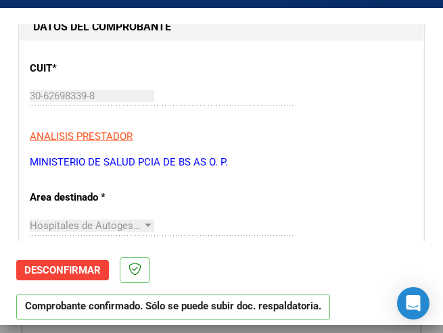
scroll to position [135, 0]
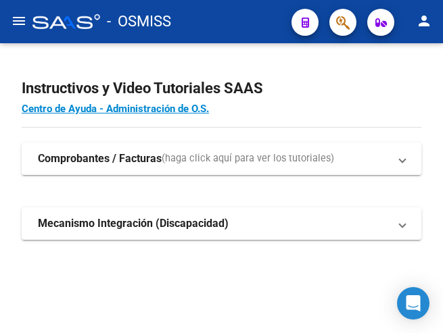
click at [22, 17] on mat-icon "menu" at bounding box center [19, 21] width 16 height 16
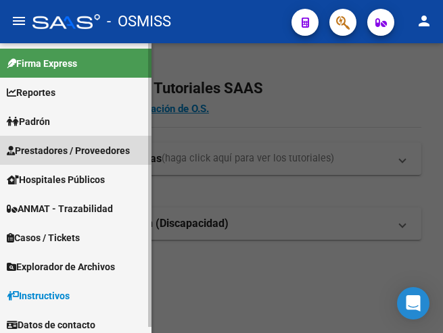
click at [65, 147] on span "Prestadores / Proveedores" at bounding box center [68, 150] width 123 height 15
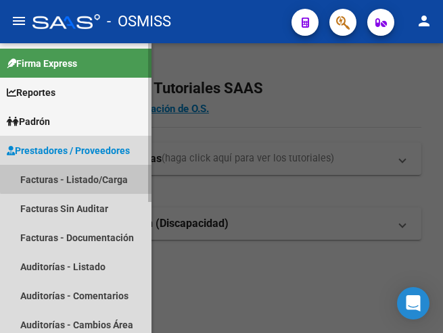
click at [84, 174] on link "Facturas - Listado/Carga" at bounding box center [75, 179] width 151 height 29
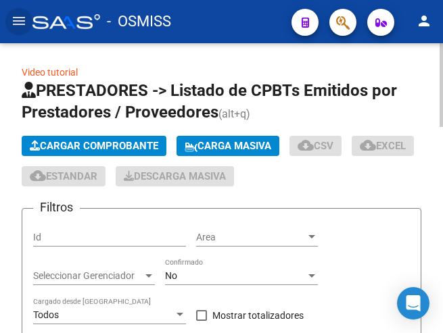
click at [130, 145] on span "Cargar Comprobante" at bounding box center [94, 146] width 128 height 12
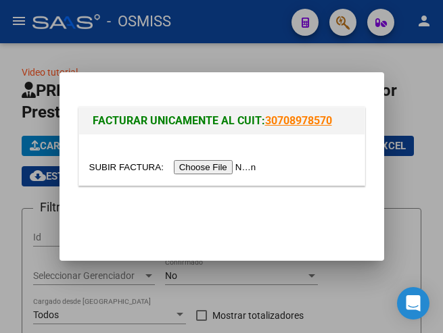
click at [227, 167] on input "file" at bounding box center [174, 167] width 171 height 14
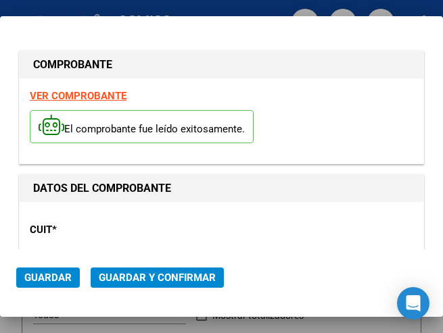
type input "2025-09-12"
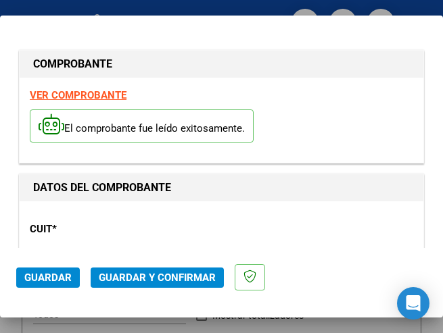
click at [155, 235] on div "CUIT * 30-67337754-4 Ingresar CUIT ANALISIS PRESTADOR ESTADO PROVINCIA DE SAN L…" at bounding box center [221, 270] width 383 height 119
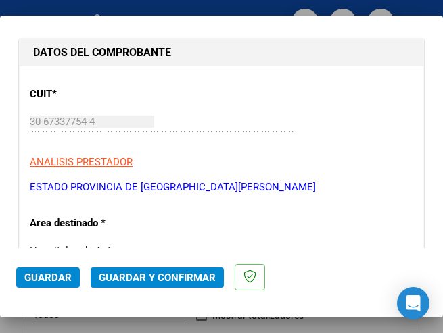
scroll to position [203, 0]
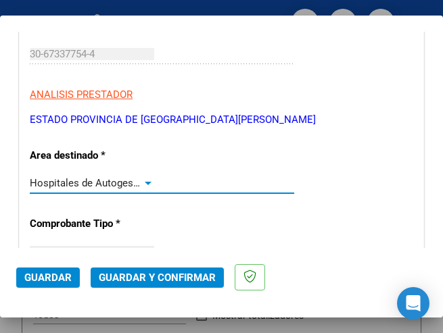
click at [145, 183] on div at bounding box center [148, 183] width 7 height 3
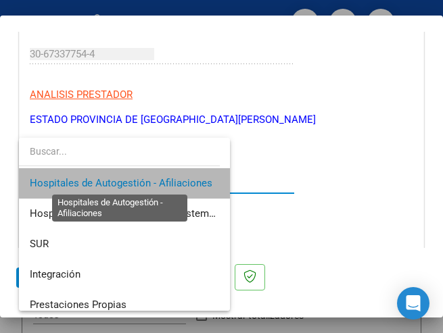
click at [144, 179] on span "Hospitales de Autogestión - Afiliaciones" at bounding box center [121, 183] width 182 height 12
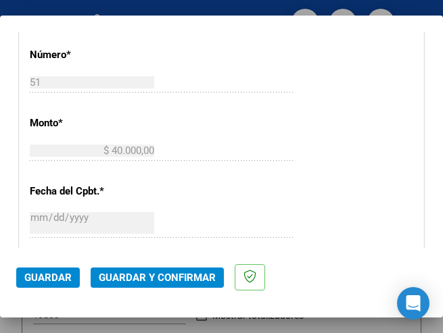
scroll to position [541, 0]
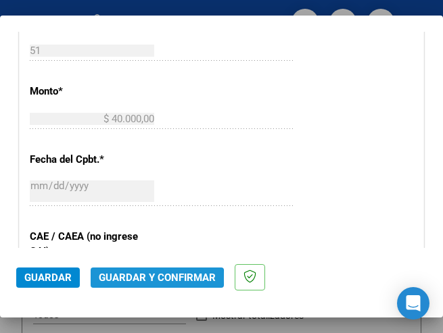
click at [145, 280] on span "Guardar y Confirmar" at bounding box center [157, 278] width 117 height 12
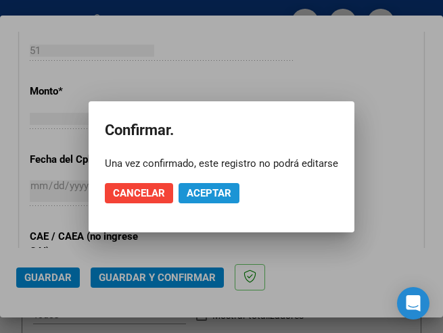
click at [210, 191] on span "Aceptar" at bounding box center [208, 193] width 45 height 12
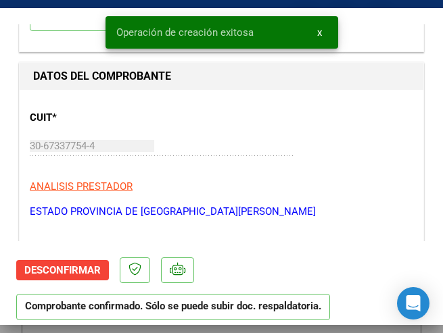
scroll to position [135, 0]
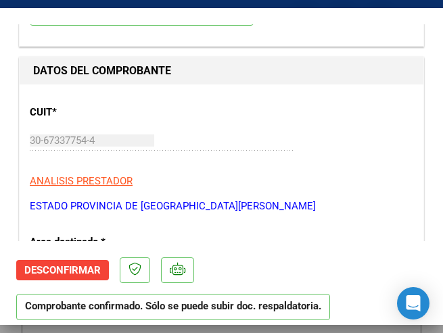
click at [247, 168] on div "CUIT * 30-67337754-4 Ingresar CUIT ANALISIS PRESTADOR ESTADO PROVINCIA DE SAN L…" at bounding box center [221, 154] width 383 height 119
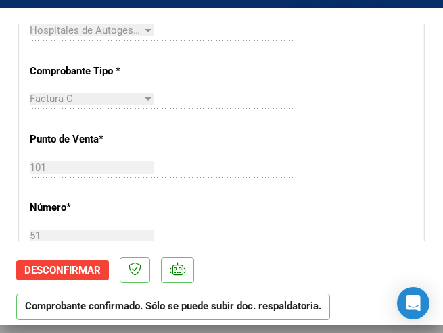
scroll to position [405, 0]
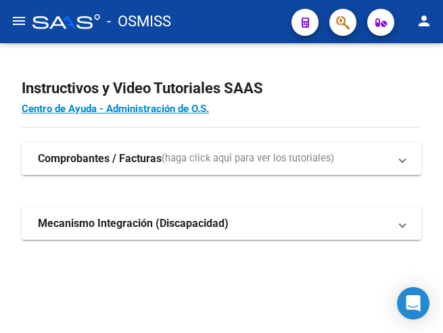
click at [10, 19] on button "menu" at bounding box center [18, 21] width 27 height 27
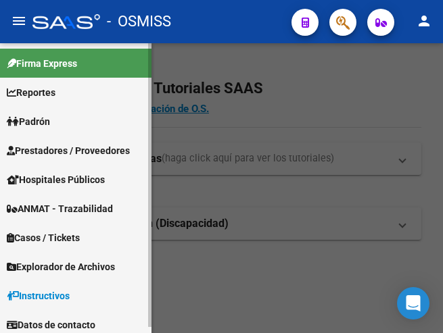
click at [84, 151] on span "Prestadores / Proveedores" at bounding box center [68, 150] width 123 height 15
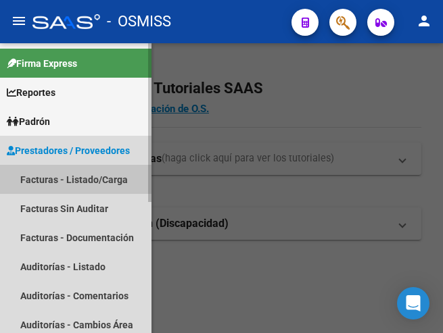
click at [87, 176] on link "Facturas - Listado/Carga" at bounding box center [75, 179] width 151 height 29
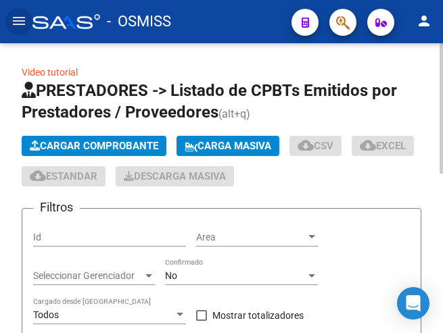
click at [124, 140] on button "Cargar Comprobante" at bounding box center [94, 146] width 145 height 20
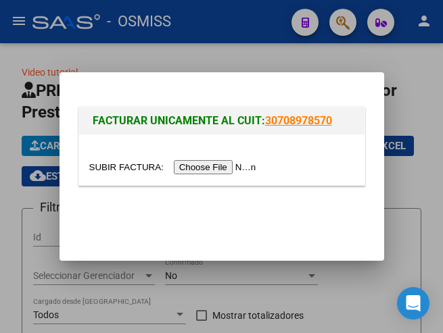
click at [225, 165] on input "file" at bounding box center [174, 167] width 171 height 14
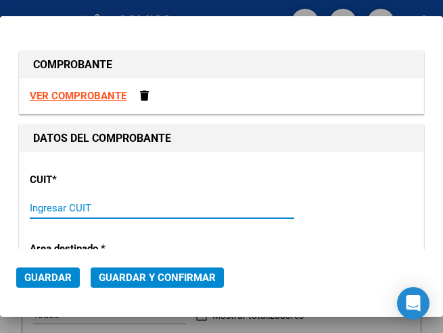
click at [61, 208] on input "Ingresar CUIT" at bounding box center [92, 208] width 124 height 12
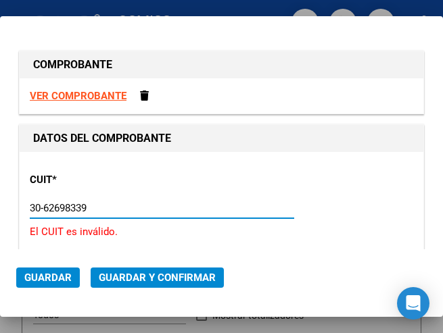
type input "30-62698339-8"
type input "106"
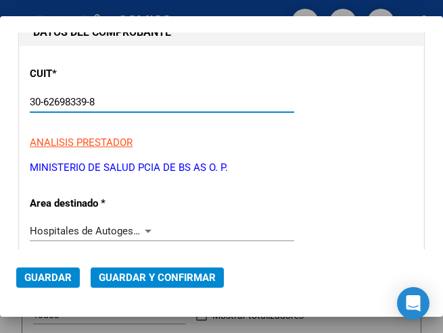
scroll to position [135, 0]
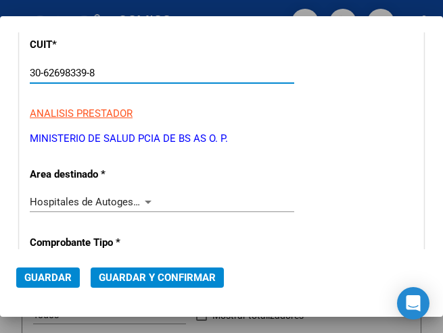
type input "30-62698339-8"
click at [146, 201] on div at bounding box center [148, 202] width 7 height 3
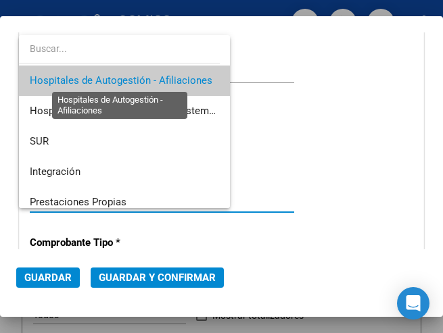
click at [165, 80] on span "Hospitales de Autogestión - Afiliaciones" at bounding box center [121, 80] width 182 height 12
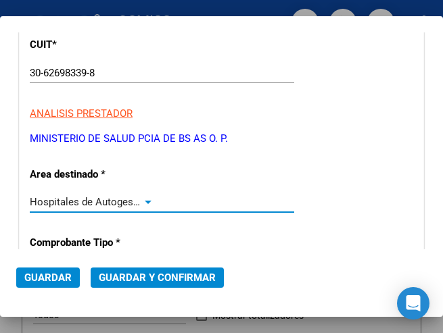
click at [142, 201] on div at bounding box center [148, 202] width 12 height 11
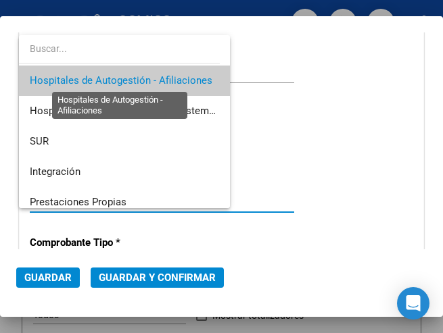
click at [146, 82] on span "Hospitales de Autogestión - Afiliaciones" at bounding box center [121, 80] width 182 height 12
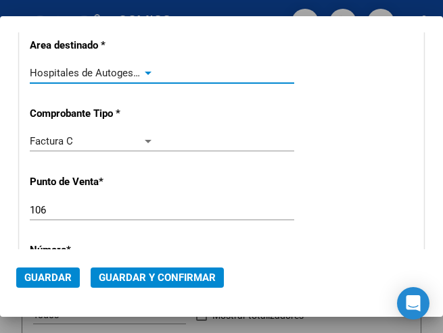
scroll to position [270, 0]
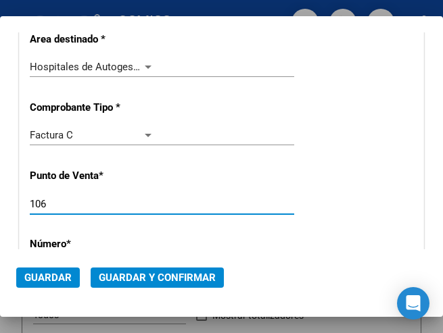
click at [48, 200] on input "106" at bounding box center [92, 204] width 124 height 12
type input "169"
click at [99, 240] on p "Número *" at bounding box center [87, 244] width 115 height 16
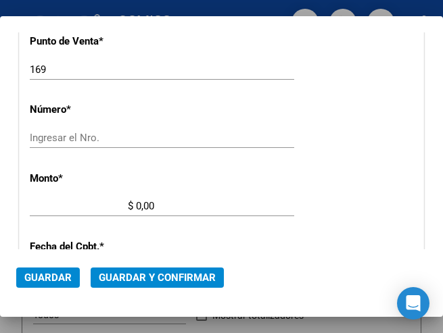
scroll to position [405, 0]
click at [84, 136] on input "Ingresar el Nro." at bounding box center [92, 137] width 124 height 12
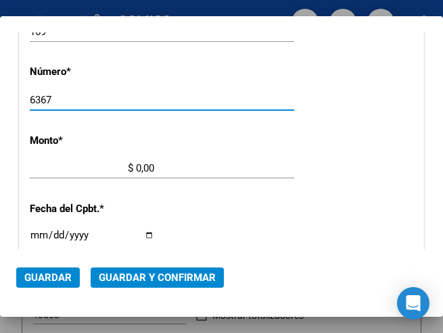
scroll to position [473, 0]
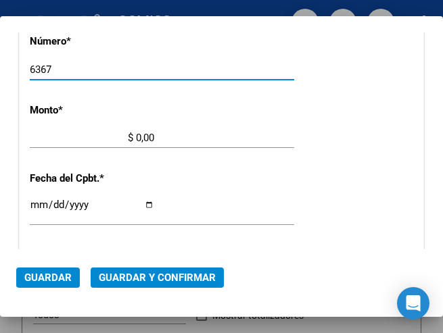
type input "6367"
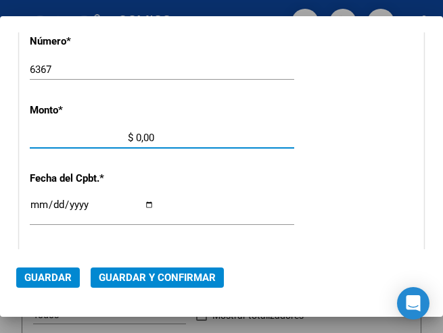
click at [136, 137] on input "$ 0,00" at bounding box center [92, 138] width 124 height 12
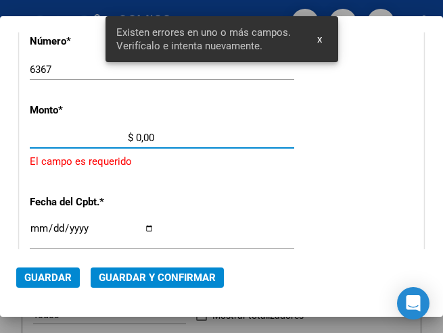
scroll to position [464, 0]
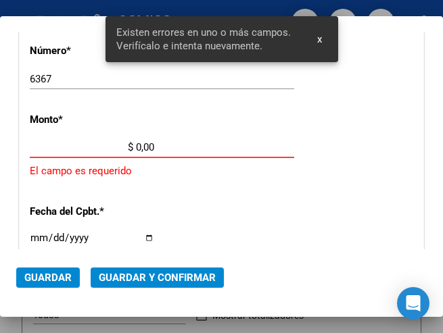
click at [136, 144] on input "$ 0,00" at bounding box center [92, 147] width 124 height 12
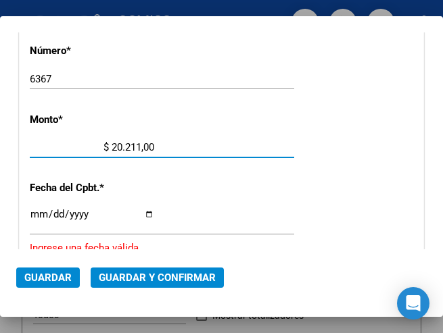
type input "$ 202.113,00"
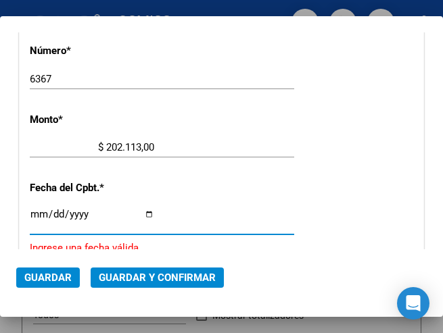
click at [34, 210] on input "Ingresar la fecha" at bounding box center [92, 220] width 124 height 22
type input "[DATE]"
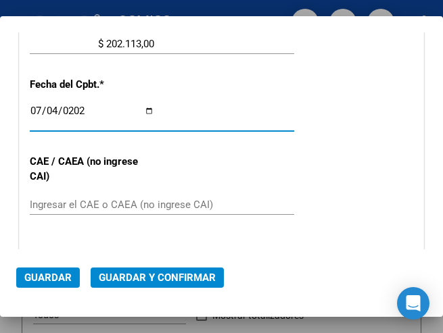
scroll to position [599, 0]
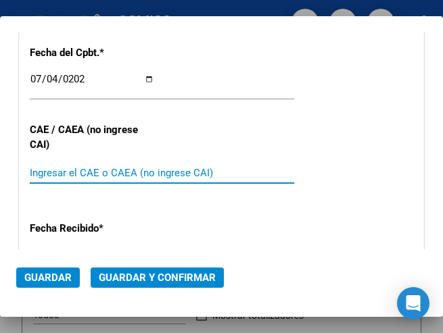
click at [93, 172] on input "Ingresar el CAE o CAEA (no ingrese CAI)" at bounding box center [92, 173] width 124 height 12
click at [50, 168] on input "Ingresar el CAE o CAEA (no ingrese CAI)" at bounding box center [92, 173] width 124 height 12
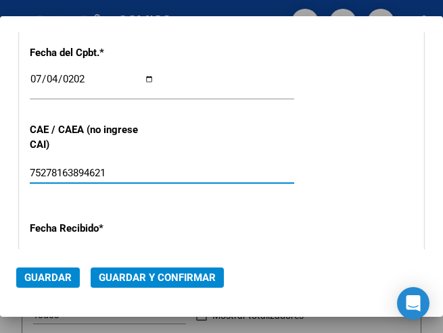
type input "75278163894621"
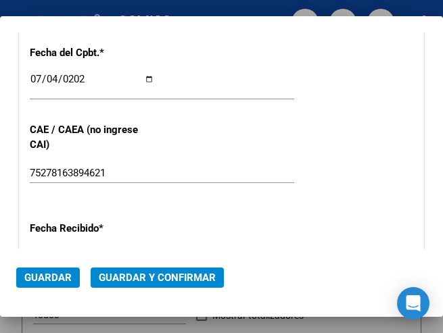
click at [172, 94] on div "[DATE] Ingresar la fecha" at bounding box center [162, 84] width 264 height 29
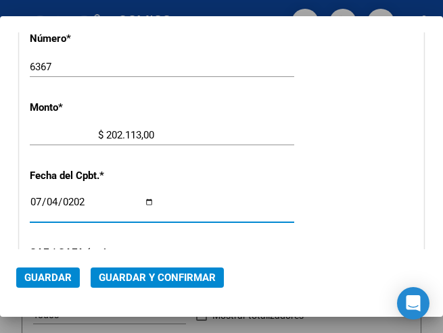
scroll to position [464, 0]
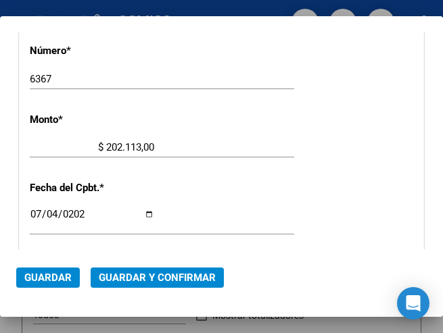
click at [226, 92] on div "6367 Ingresar el Nro." at bounding box center [162, 85] width 264 height 33
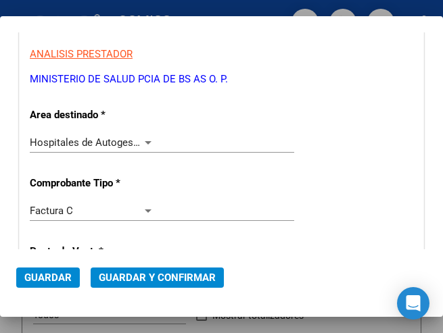
scroll to position [193, 0]
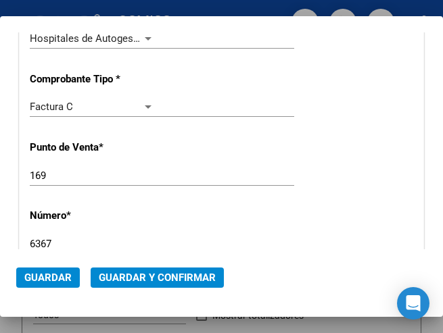
scroll to position [328, 0]
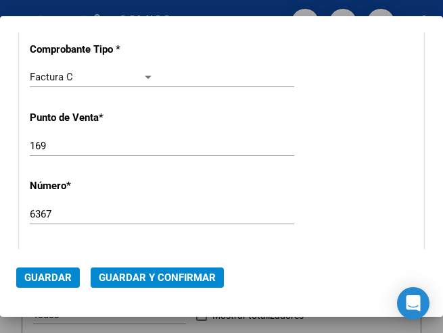
click at [154, 276] on span "Guardar y Confirmar" at bounding box center [157, 278] width 117 height 12
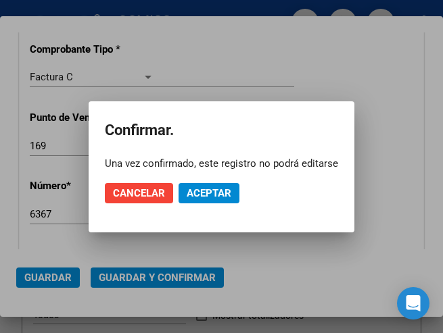
click at [203, 180] on mat-dialog-actions "Cancelar Aceptar" at bounding box center [221, 193] width 233 height 46
click at [203, 193] on span "Aceptar" at bounding box center [208, 193] width 45 height 12
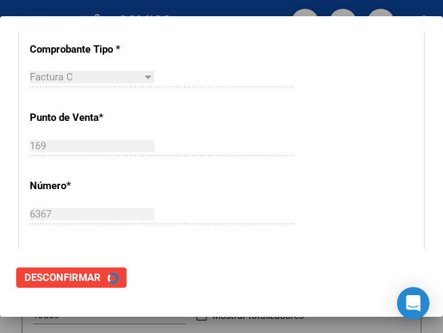
scroll to position [0, 0]
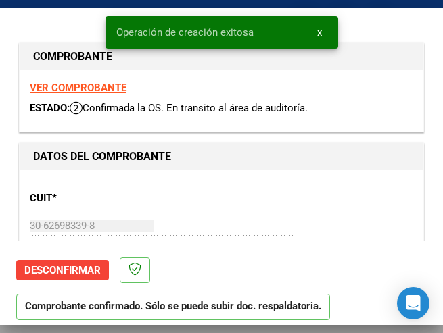
type input "[DATE]"
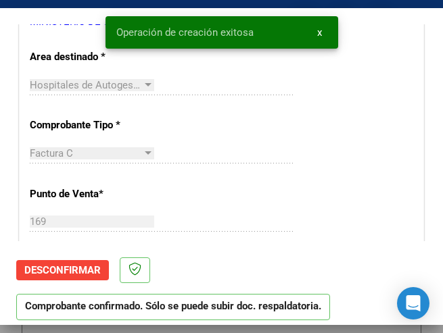
scroll to position [338, 0]
